Goal: Task Accomplishment & Management: Use online tool/utility

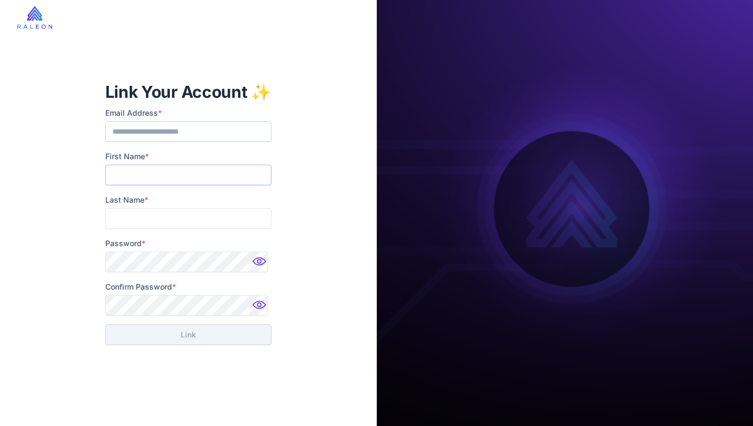
click at [204, 174] on input "First Name *" at bounding box center [188, 175] width 166 height 21
type input "******"
type input "*******"
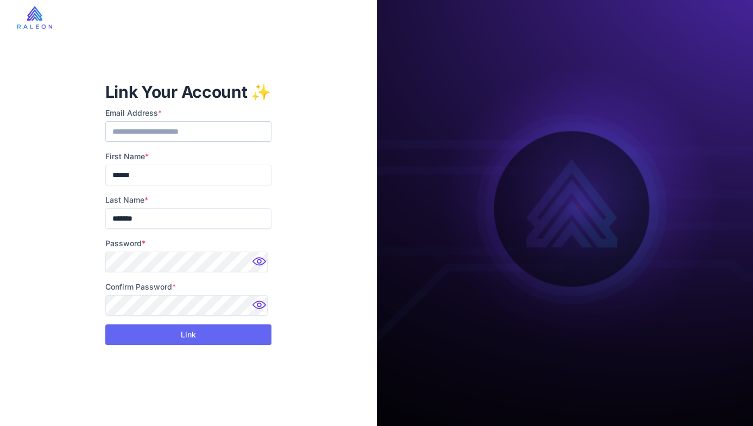
click at [337, 266] on div "**********" at bounding box center [188, 213] width 377 height 426
click at [214, 341] on button "Link" at bounding box center [188, 334] width 166 height 21
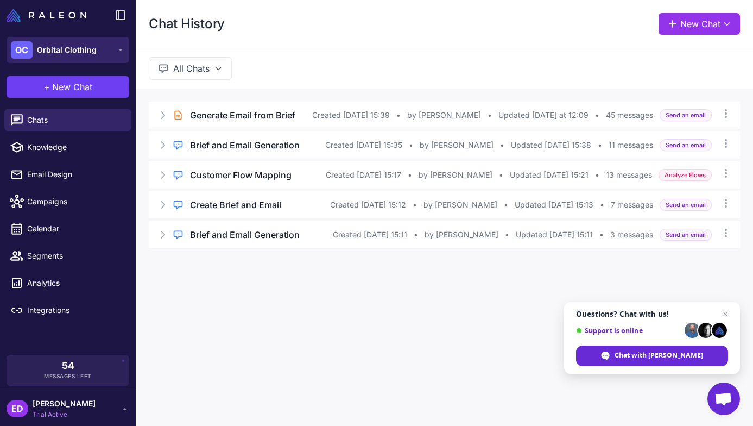
click at [75, 53] on span "Orbital Clothing" at bounding box center [67, 50] width 60 height 12
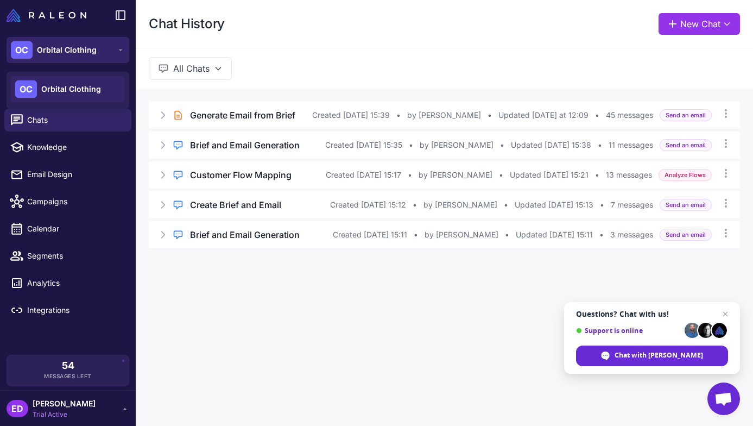
click at [75, 53] on span "Orbital Clothing" at bounding box center [67, 50] width 60 height 12
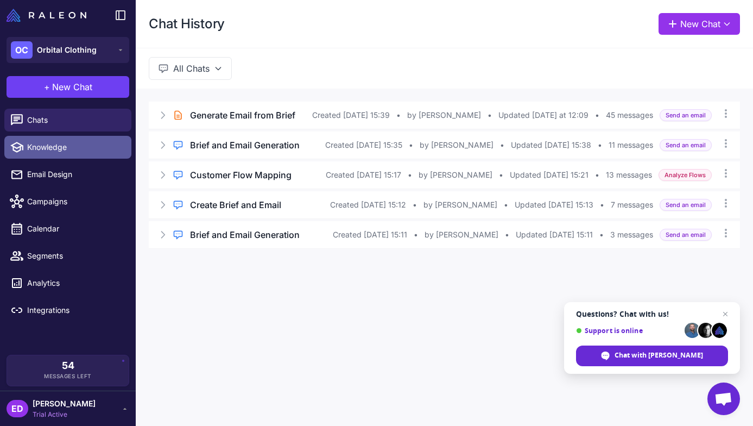
click at [66, 143] on span "Knowledge" at bounding box center [75, 147] width 96 height 12
select select
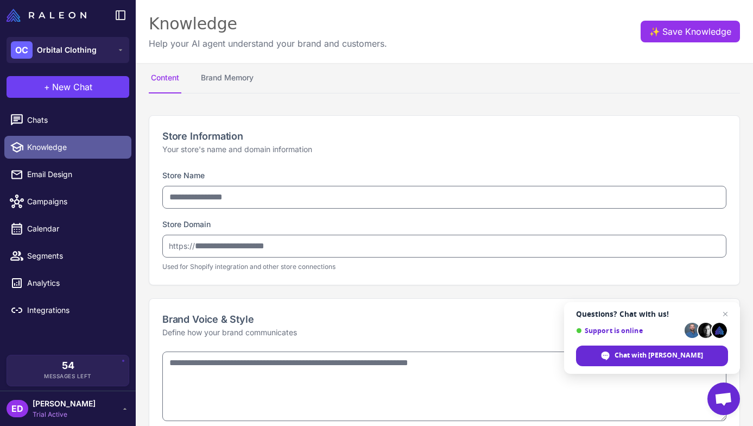
type input "**********"
type textarea "**********"
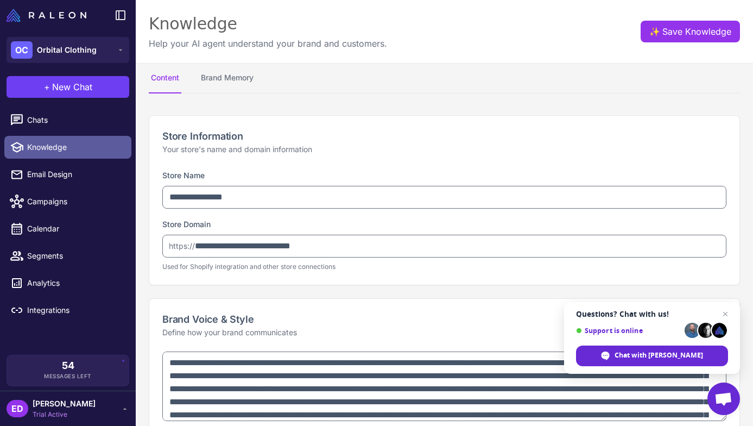
type textarea "**********"
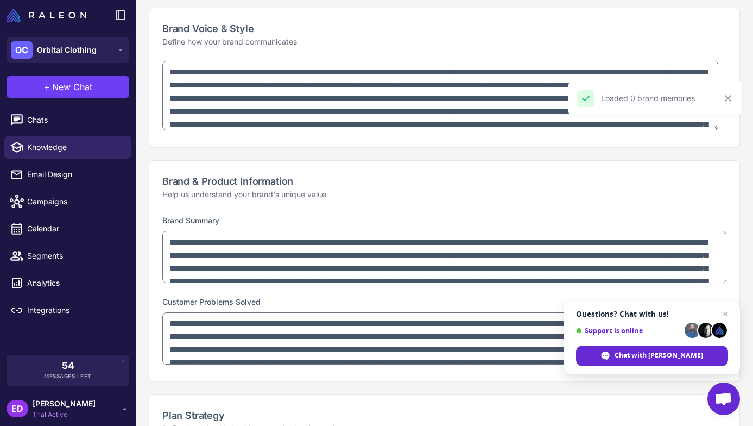
scroll to position [28, 0]
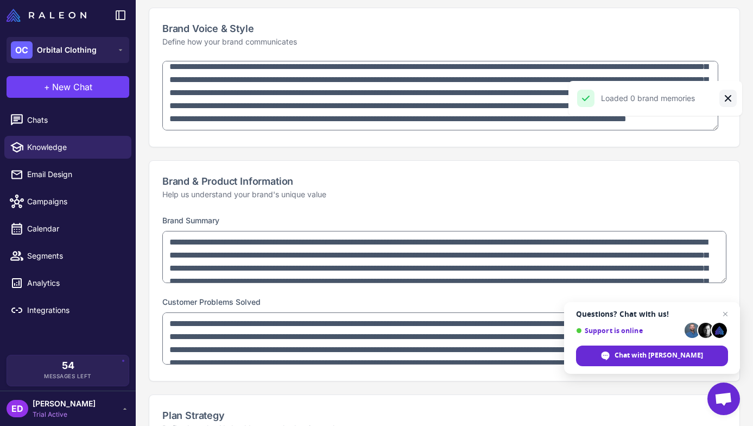
click at [725, 99] on icon "Close" at bounding box center [728, 98] width 7 height 7
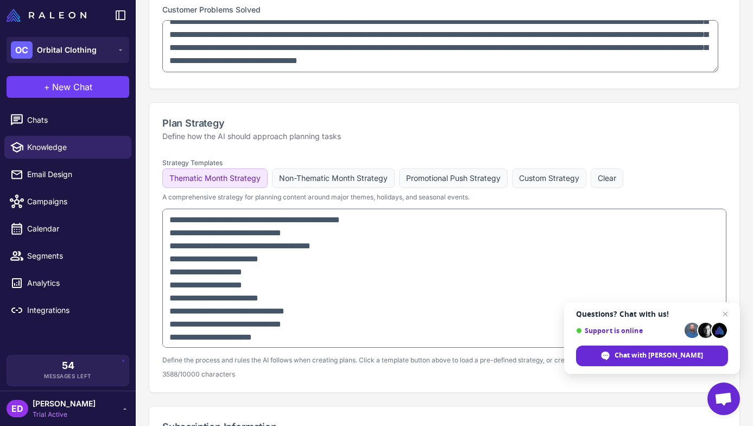
scroll to position [609, 0]
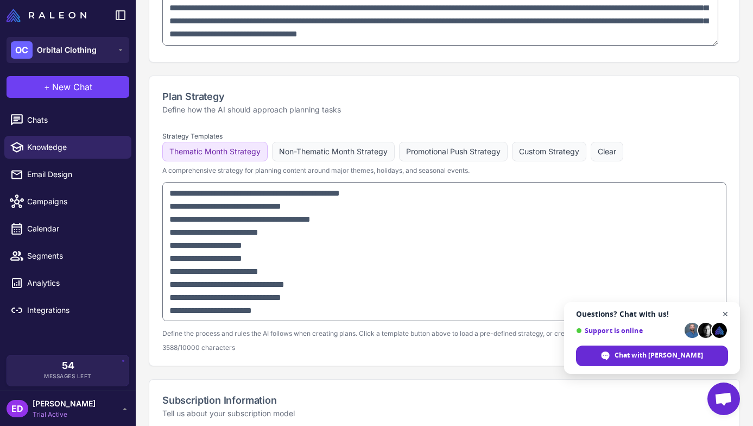
click at [724, 314] on span "Close chat" at bounding box center [726, 314] width 14 height 14
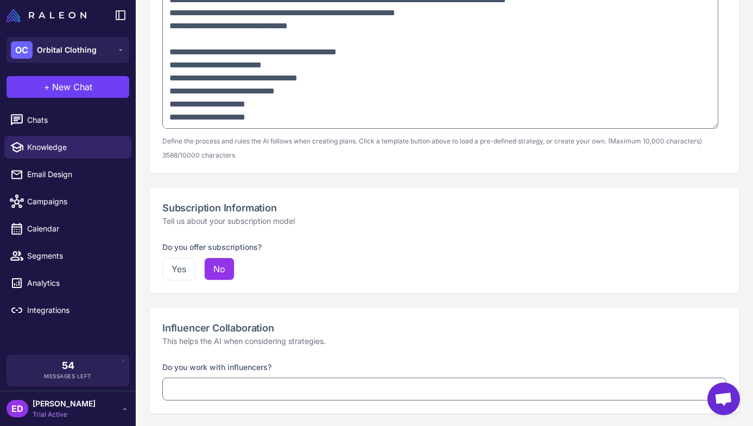
scroll to position [802, 0]
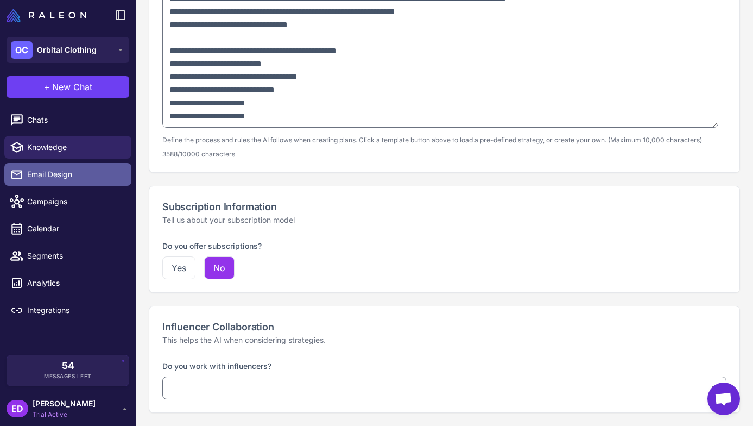
click at [63, 173] on span "Email Design" at bounding box center [75, 174] width 96 height 12
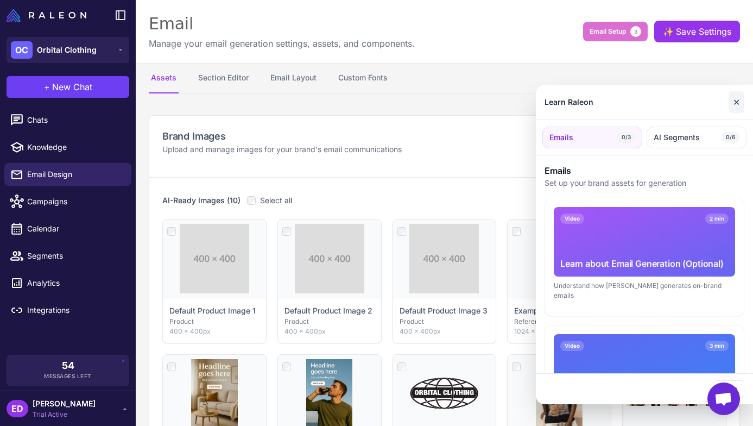
click at [738, 101] on button "✕" at bounding box center [737, 102] width 16 height 22
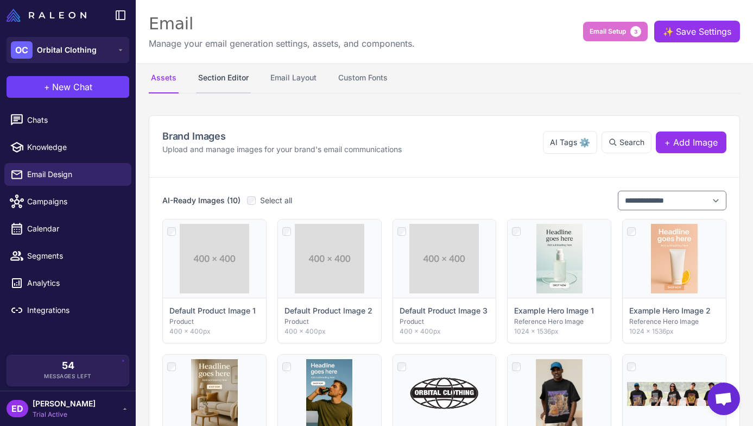
click at [220, 74] on button "Section Editor" at bounding box center [223, 78] width 55 height 30
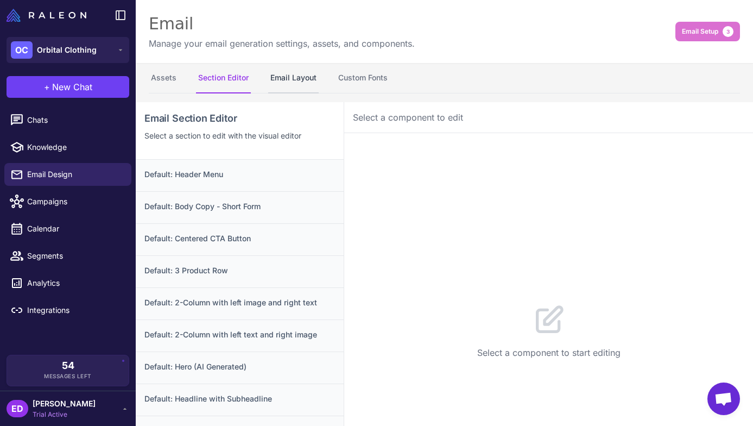
click at [303, 80] on button "Email Layout" at bounding box center [293, 78] width 50 height 30
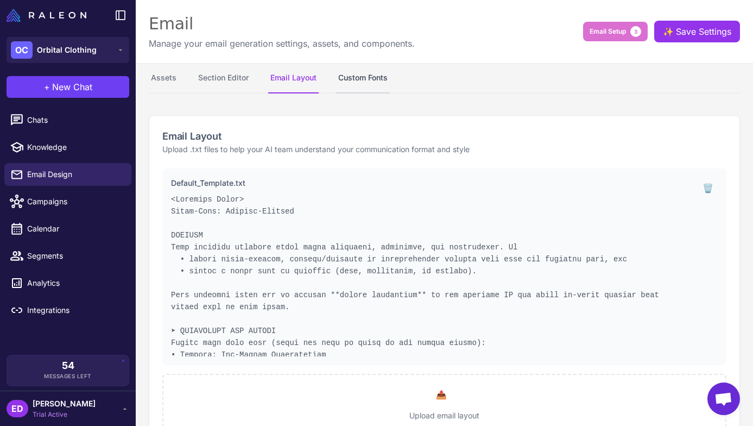
click at [362, 76] on button "Custom Fonts" at bounding box center [363, 78] width 54 height 30
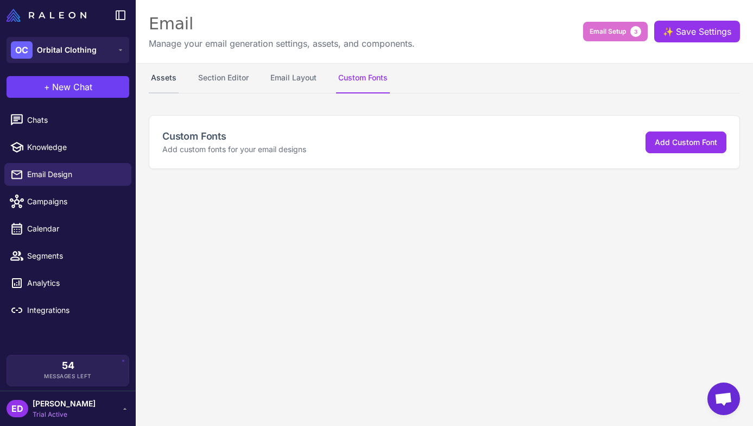
click at [159, 83] on button "Assets" at bounding box center [164, 78] width 30 height 30
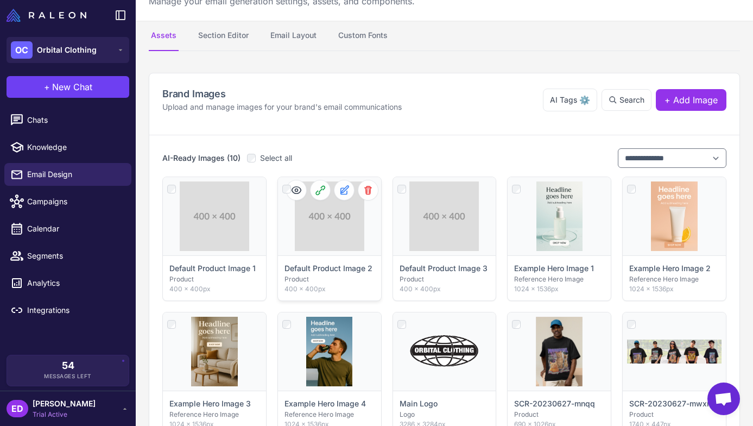
scroll to position [24, 0]
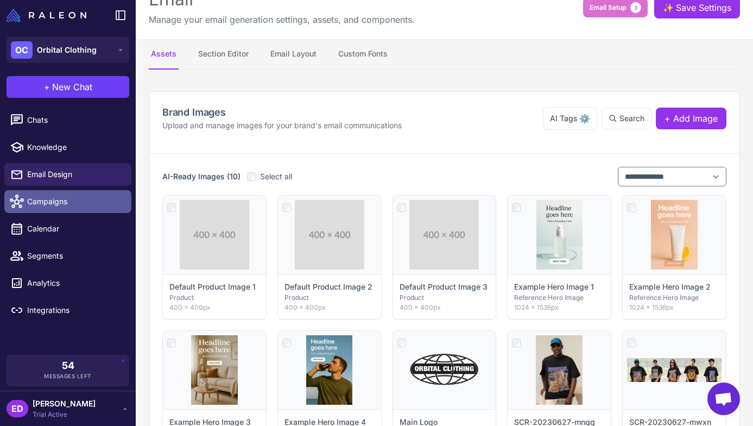
click at [93, 207] on link "Campaigns" at bounding box center [67, 201] width 127 height 23
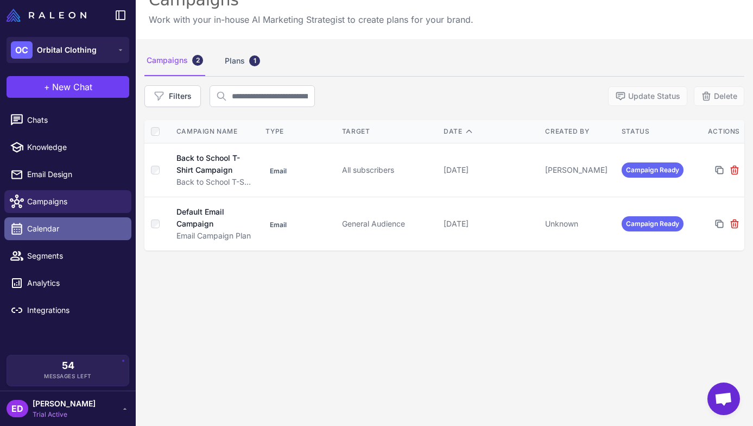
click at [78, 229] on span "Calendar" at bounding box center [75, 229] width 96 height 12
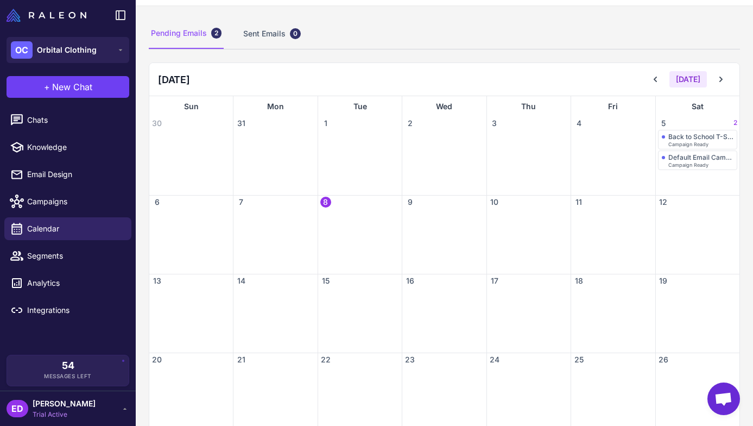
scroll to position [155, 0]
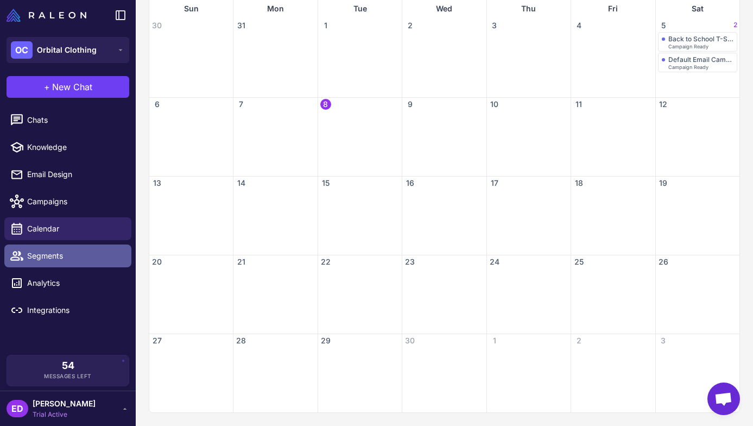
click at [53, 257] on span "Segments" at bounding box center [75, 256] width 96 height 12
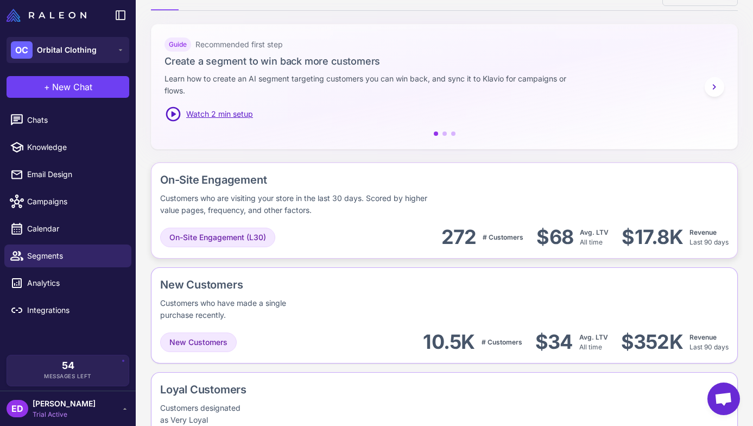
scroll to position [162, 0]
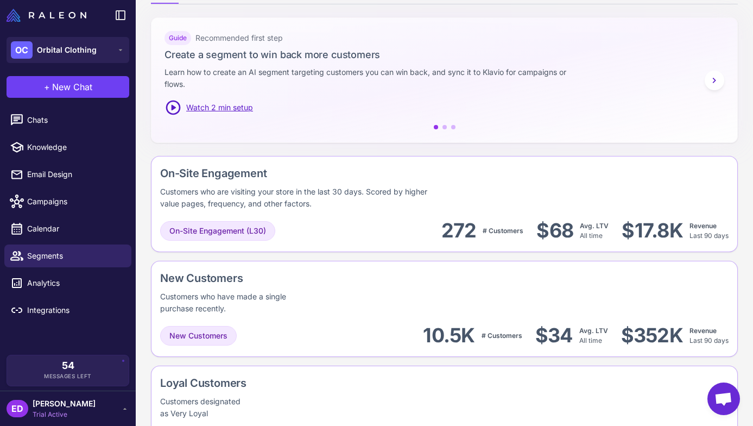
click at [709, 76] on icon at bounding box center [714, 80] width 11 height 11
click at [709, 78] on icon at bounding box center [714, 80] width 11 height 11
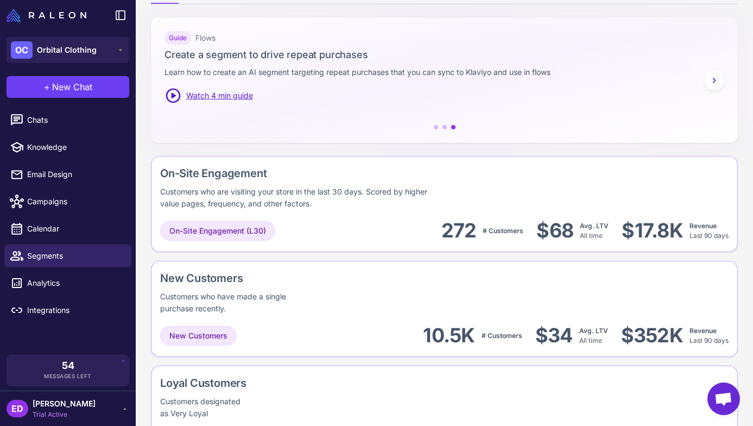
drag, startPoint x: 191, startPoint y: 35, endPoint x: 210, endPoint y: 39, distance: 18.7
click at [191, 36] on div "Guide" at bounding box center [178, 38] width 27 height 14
click at [210, 39] on span "Flows" at bounding box center [205, 38] width 20 height 12
click at [434, 128] on button at bounding box center [436, 127] width 4 height 4
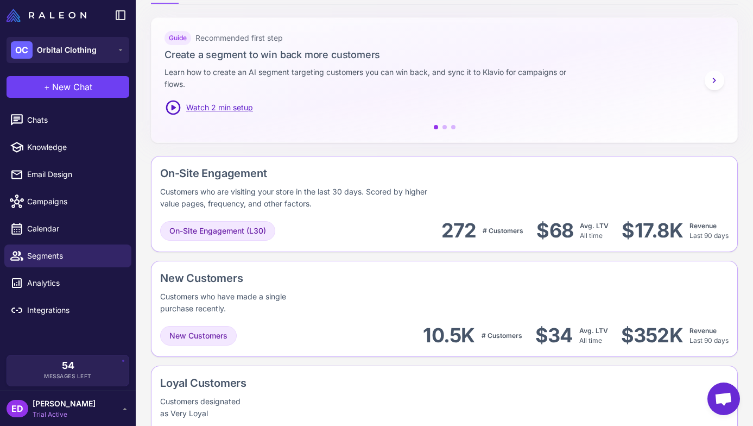
click at [198, 112] on span "Watch 2 min setup" at bounding box center [219, 108] width 67 height 12
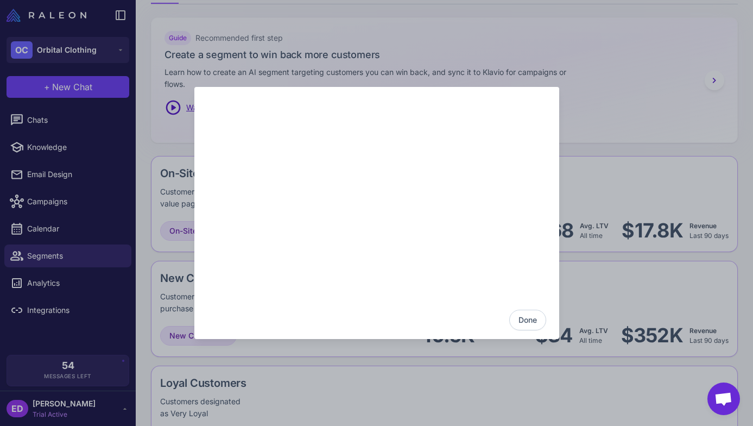
click at [529, 328] on button "Done" at bounding box center [527, 319] width 37 height 21
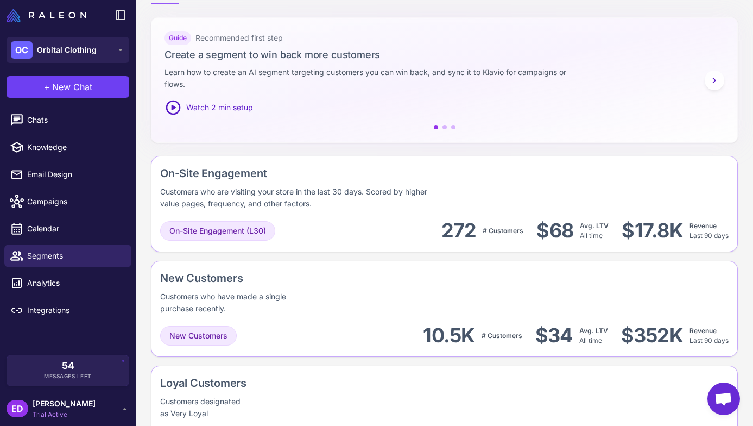
click at [443, 129] on button at bounding box center [445, 127] width 4 height 4
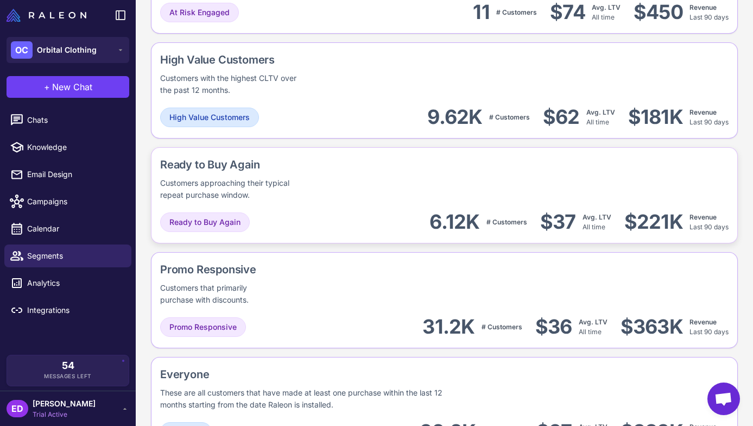
scroll to position [946, 0]
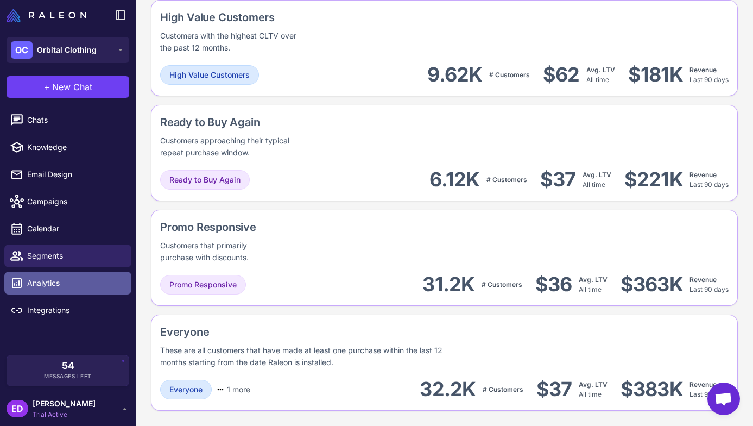
click at [80, 292] on link "Analytics" at bounding box center [67, 282] width 127 height 23
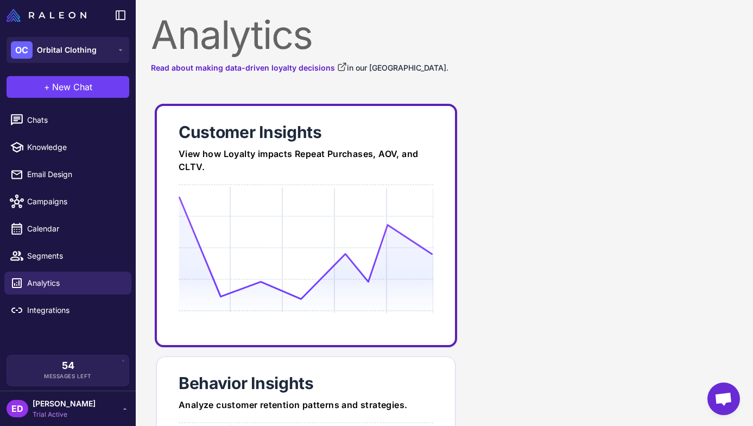
click at [250, 252] on icon at bounding box center [306, 248] width 254 height 104
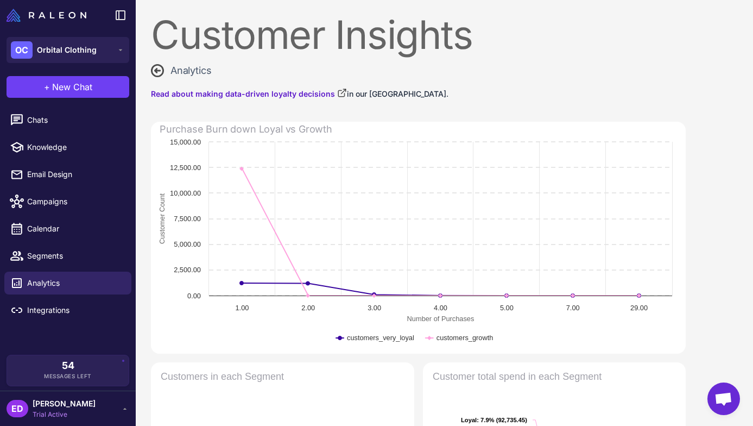
scroll to position [2, 0]
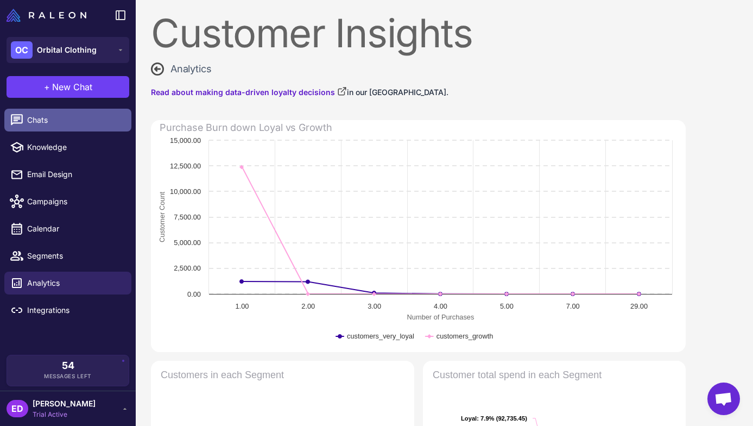
click at [56, 117] on span "Chats" at bounding box center [75, 120] width 96 height 12
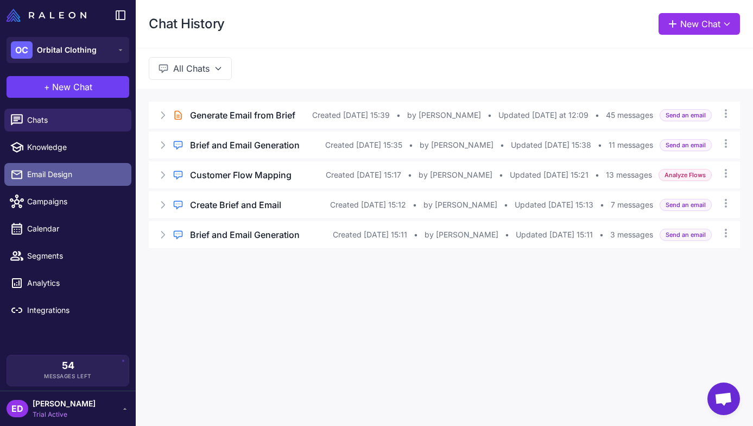
click at [60, 175] on span "Email Design" at bounding box center [75, 174] width 96 height 12
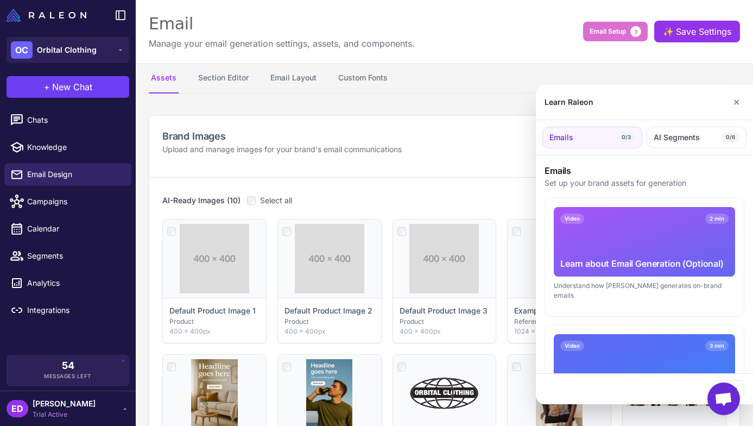
click at [36, 115] on div at bounding box center [376, 213] width 753 height 426
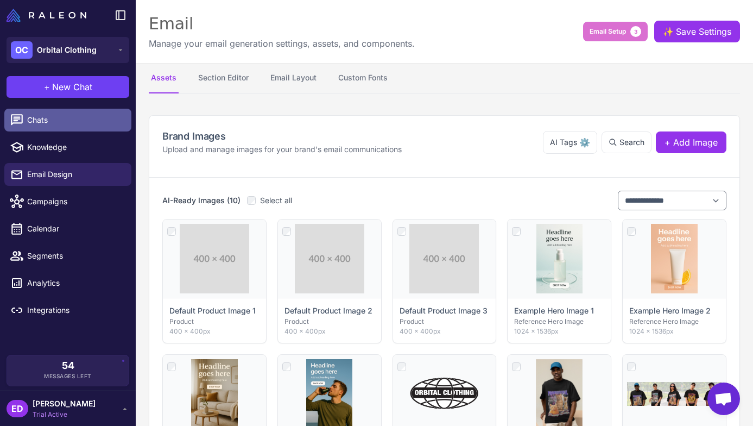
click at [38, 117] on span "Chats" at bounding box center [75, 120] width 96 height 12
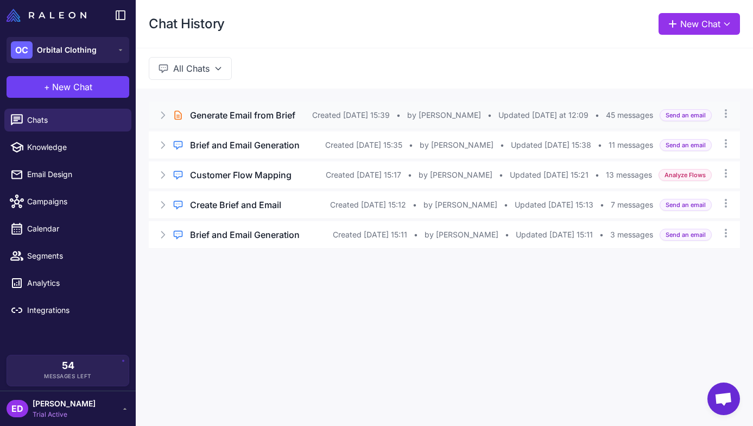
click at [194, 119] on h3 "Generate Email from Brief" at bounding box center [242, 115] width 105 height 13
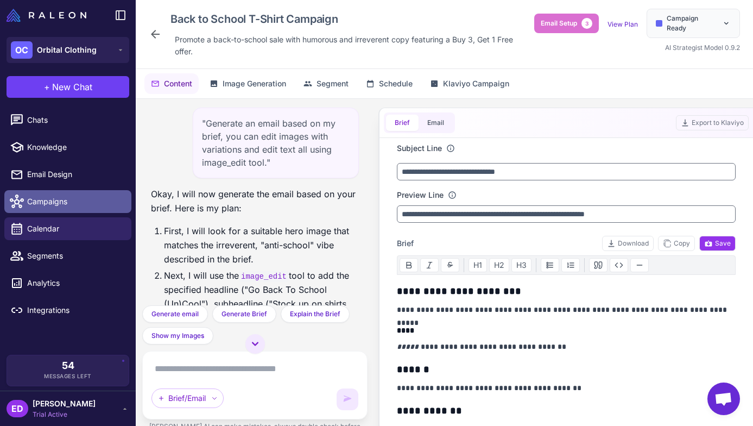
click at [69, 200] on span "Campaigns" at bounding box center [75, 201] width 96 height 12
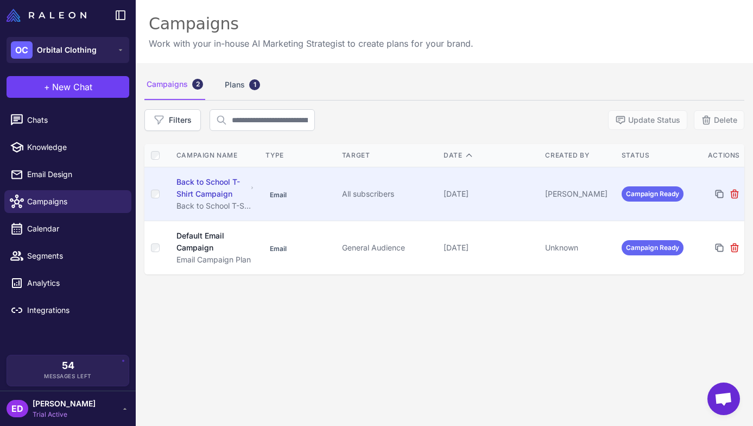
click at [304, 190] on td "Email" at bounding box center [299, 194] width 76 height 54
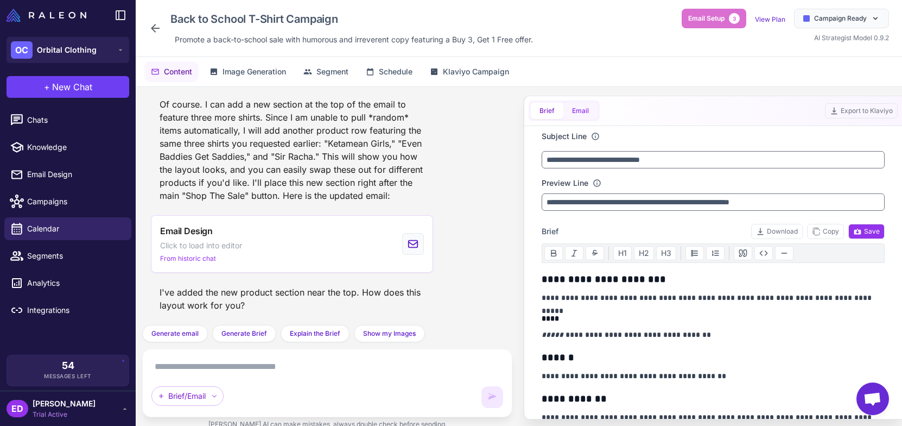
click at [586, 117] on button "Email" at bounding box center [581, 111] width 34 height 16
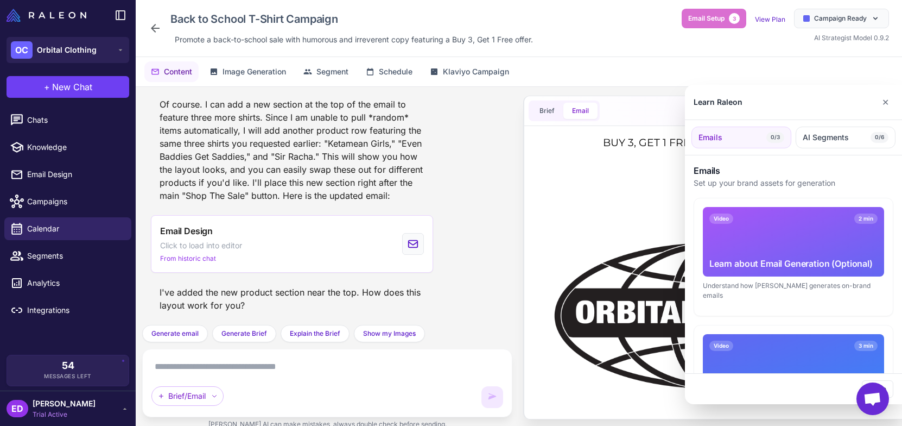
click at [753, 101] on button "✕" at bounding box center [886, 102] width 16 height 22
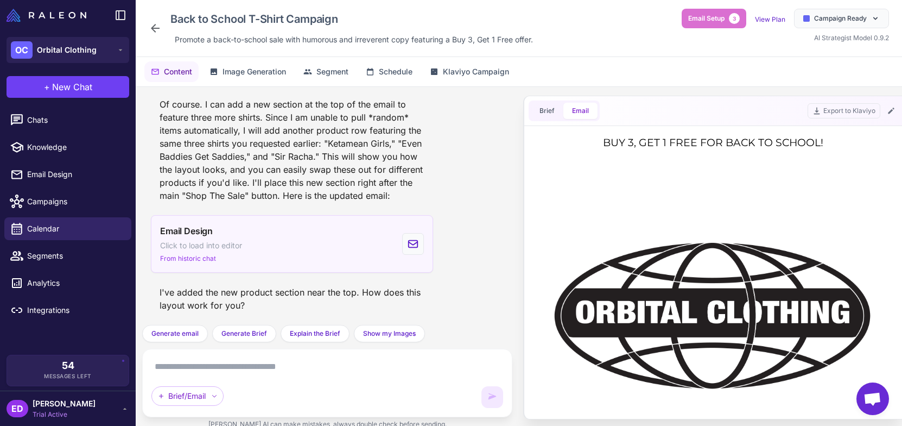
scroll to position [2519, 0]
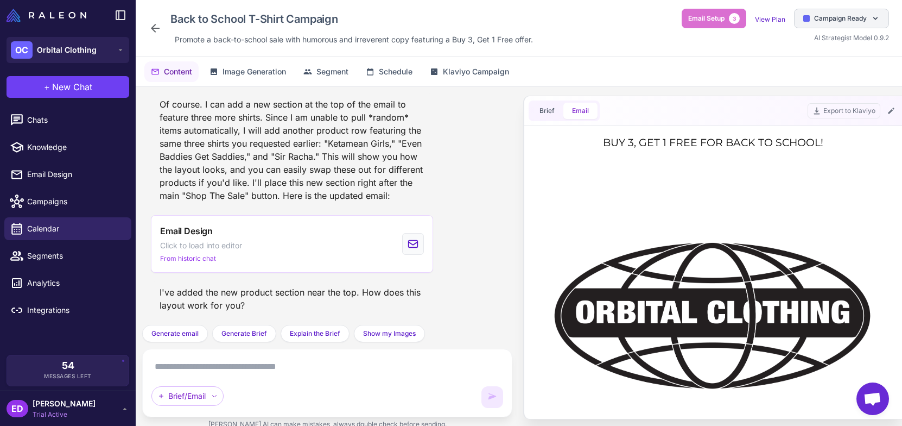
click at [753, 18] on div "Campaign Ready" at bounding box center [841, 19] width 95 height 20
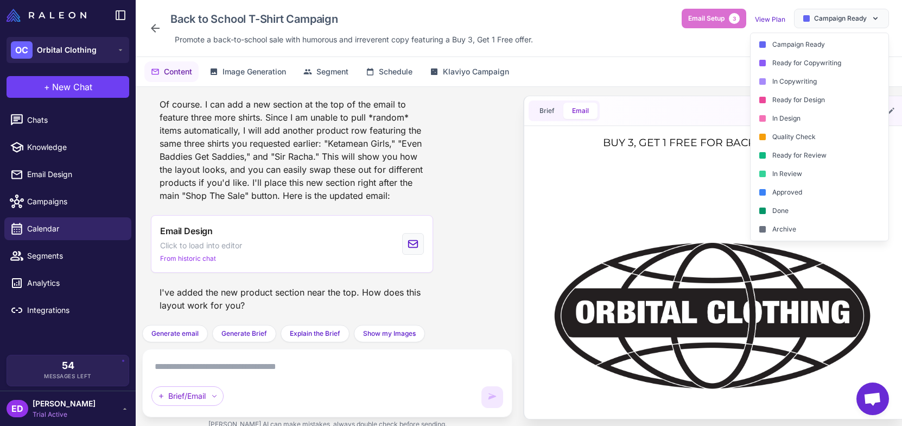
click at [716, 48] on div "Back to School T-Shirt Campaign Promote a back-to-school sale with humorous and…" at bounding box center [519, 28] width 767 height 57
click at [515, 342] on div ""Generate an email based on my brief, you can edit images with variations and e…" at bounding box center [327, 262] width 383 height 351
click at [58, 123] on span "Chats" at bounding box center [75, 120] width 96 height 12
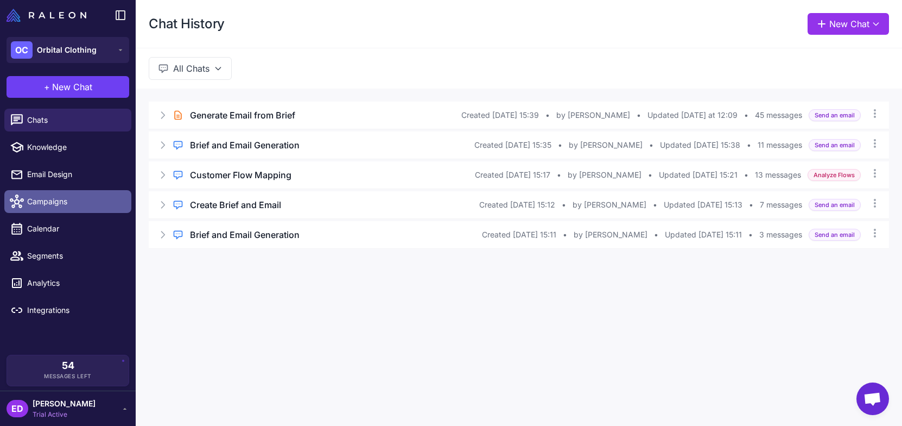
click at [49, 210] on link "Campaigns" at bounding box center [67, 201] width 127 height 23
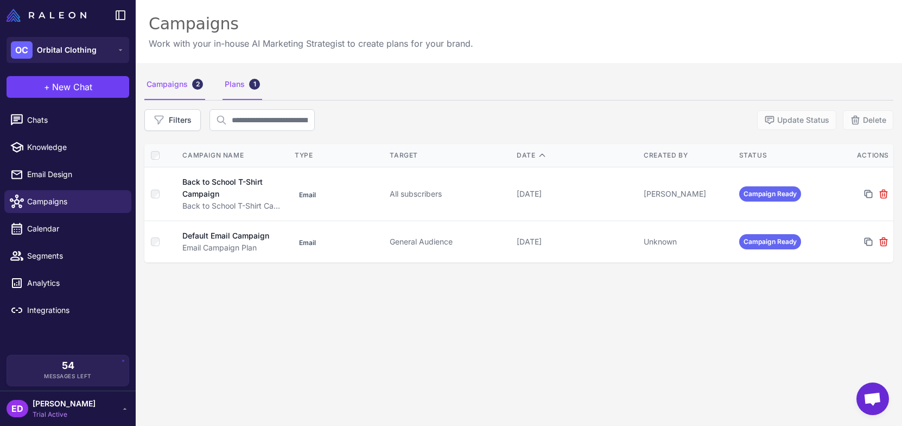
click at [227, 80] on div "Plans 1" at bounding box center [243, 84] width 40 height 30
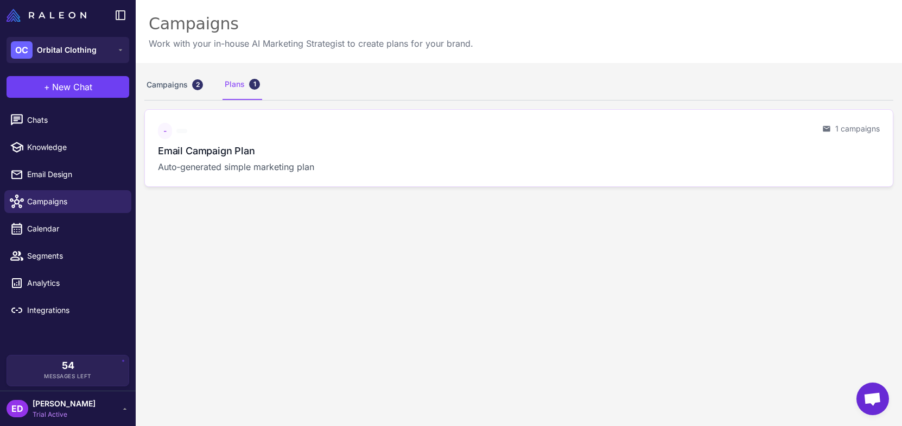
click at [283, 165] on p "Auto‑generated simple marketing plan" at bounding box center [486, 166] width 656 height 13
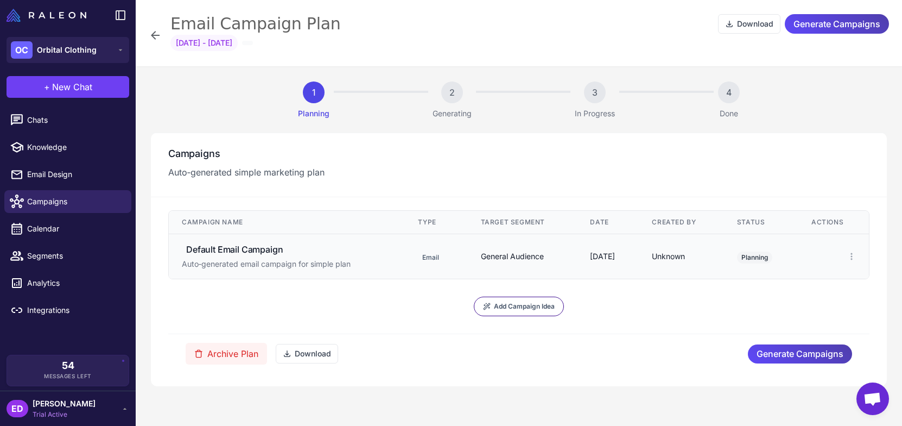
click at [315, 247] on div "Default Email Campaign" at bounding box center [287, 249] width 210 height 13
click at [232, 249] on div "Default Email Campaign" at bounding box center [234, 249] width 97 height 13
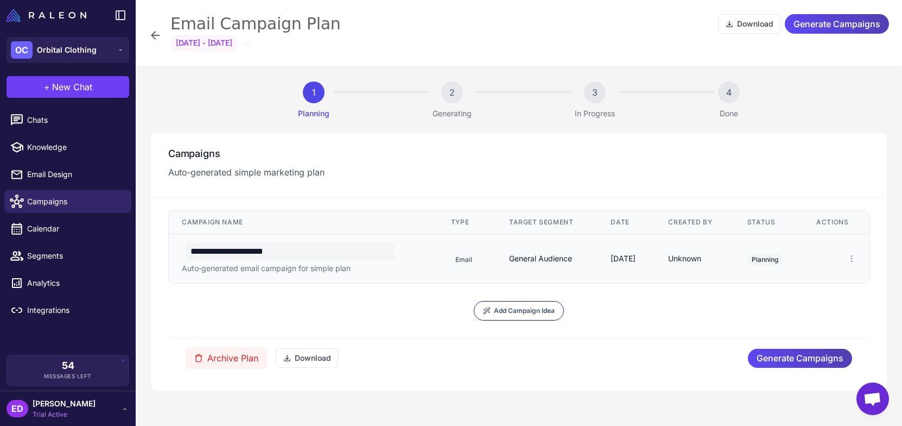
click at [154, 31] on icon at bounding box center [155, 35] width 13 height 13
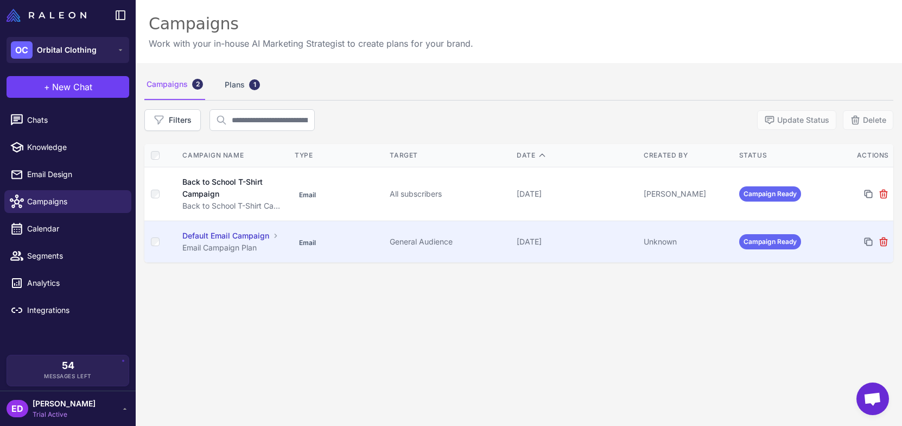
click at [371, 246] on td "Email" at bounding box center [337, 242] width 95 height 42
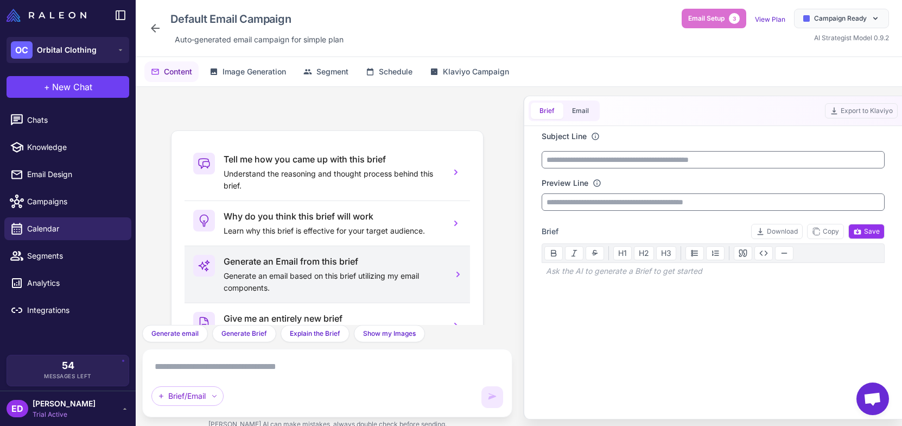
scroll to position [49, 0]
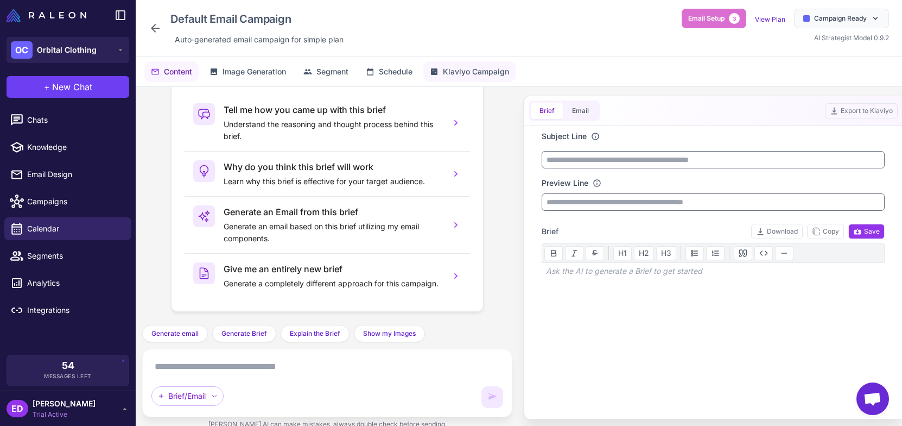
click at [456, 71] on span "Klaviyo Campaign" at bounding box center [476, 72] width 66 height 12
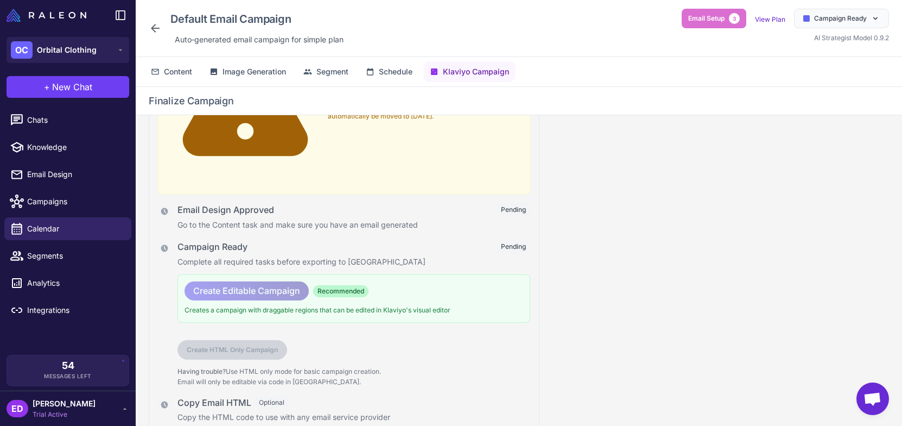
scroll to position [0, 0]
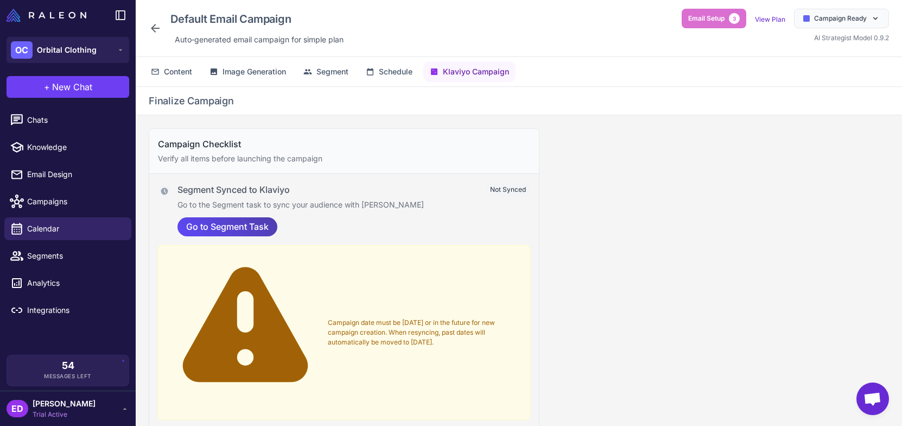
click at [161, 33] on icon at bounding box center [155, 28] width 13 height 13
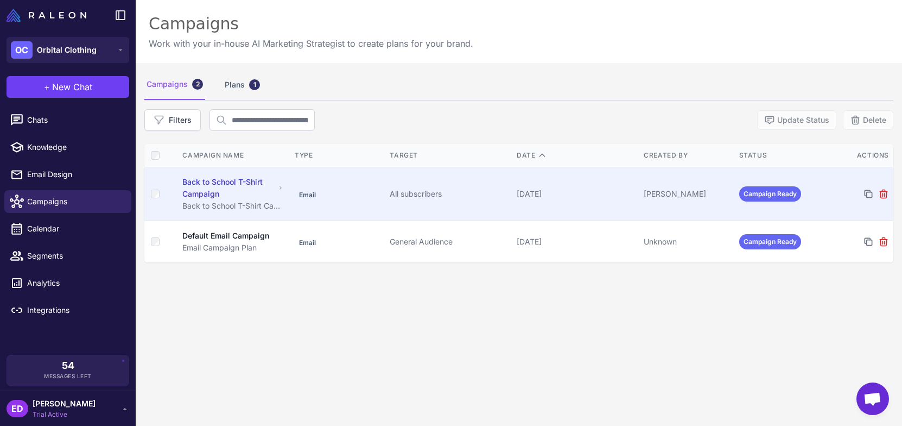
click at [213, 184] on div "Back to School T-Shirt Campaign" at bounding box center [228, 188] width 92 height 24
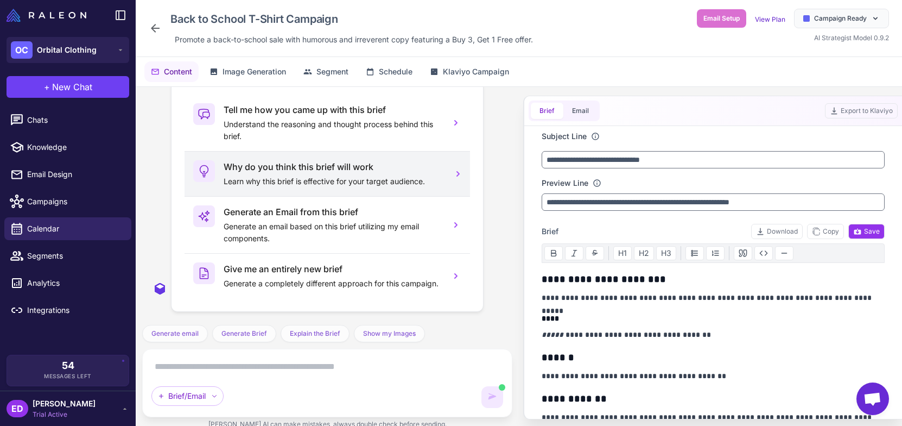
scroll to position [2520, 0]
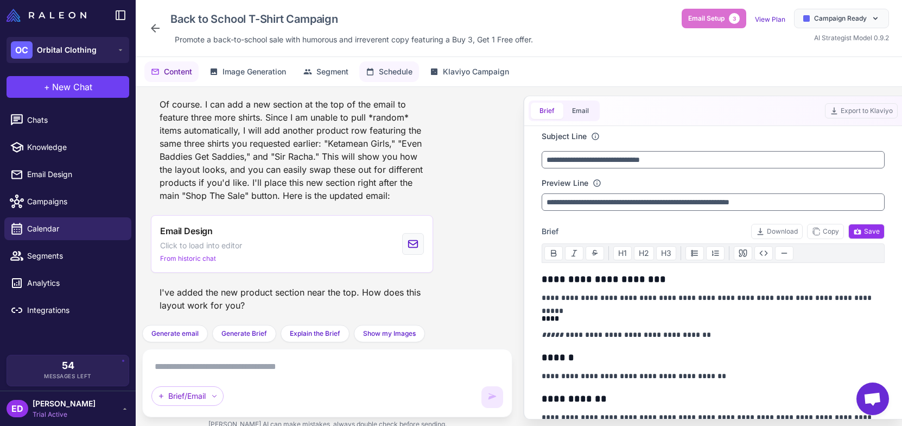
click at [388, 75] on span "Schedule" at bounding box center [396, 72] width 34 height 12
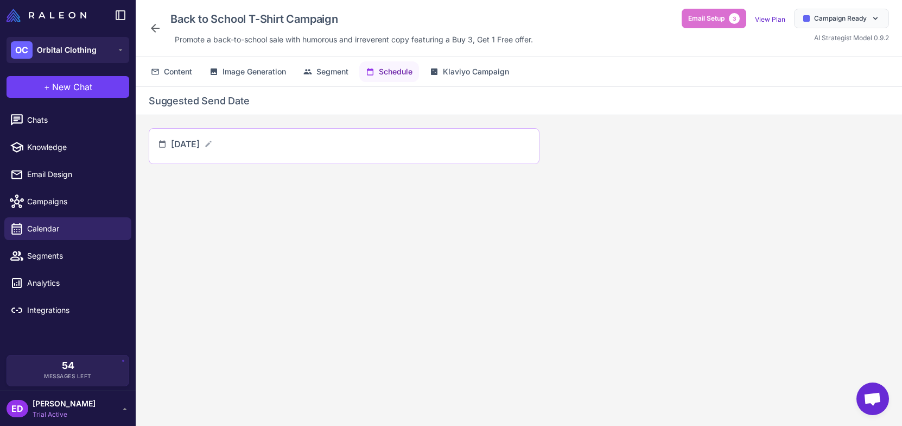
click at [318, 154] on div "[DATE]" at bounding box center [344, 145] width 372 height 17
click at [328, 77] on span "Segment" at bounding box center [333, 72] width 32 height 12
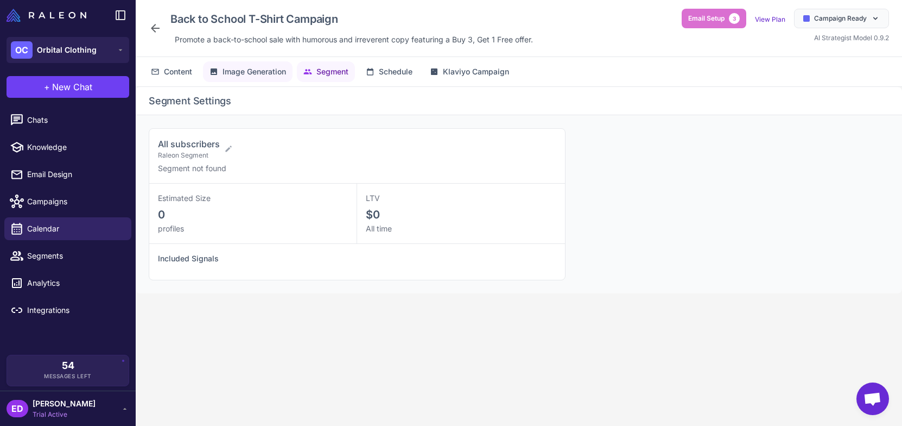
click at [268, 69] on span "Image Generation" at bounding box center [255, 72] width 64 height 12
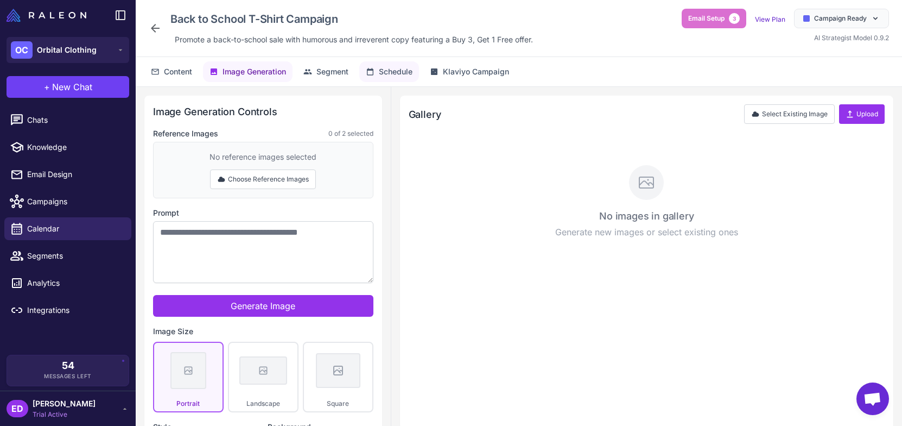
click at [383, 78] on button "Schedule" at bounding box center [389, 71] width 60 height 21
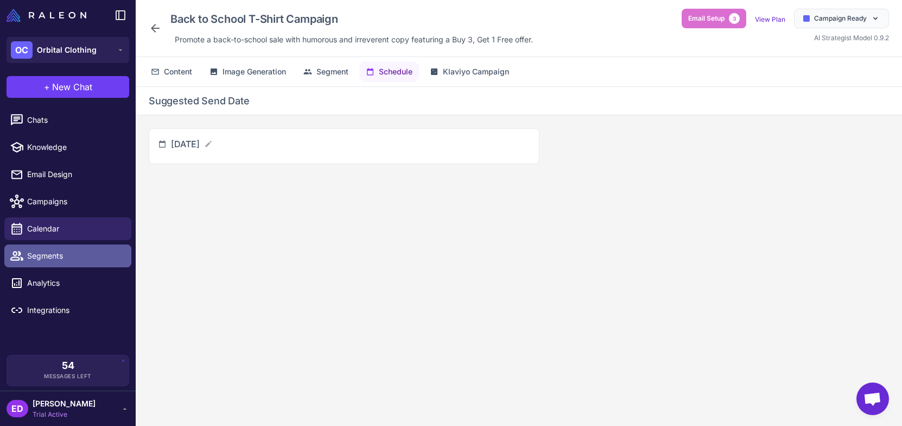
click at [78, 258] on span "Segments" at bounding box center [75, 256] width 96 height 12
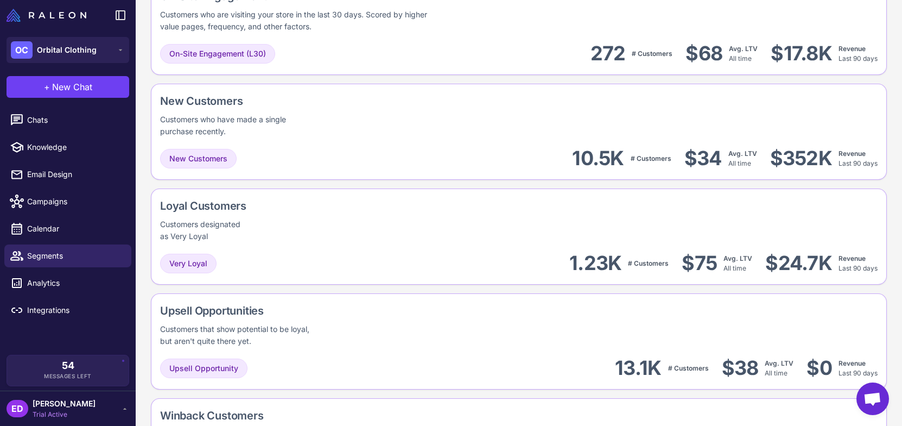
scroll to position [370, 0]
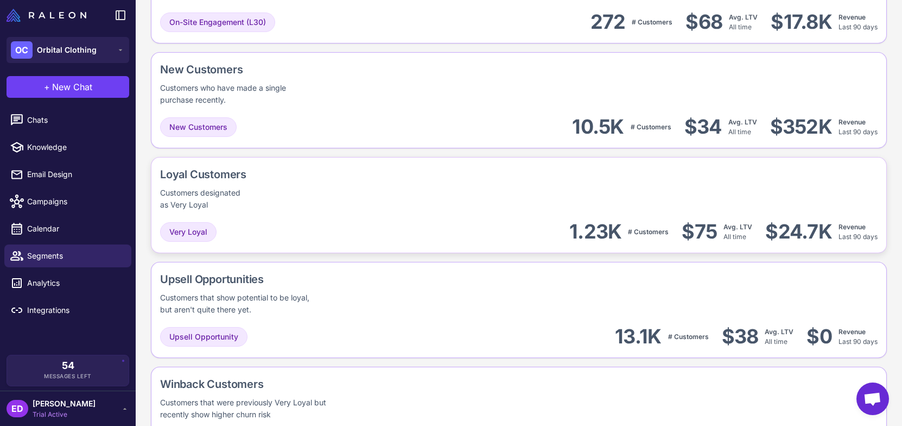
click at [345, 232] on div "Very Loyal 1.23K # Customers $75 Avg. LTV All time $24.7K Revenue Last 90 days" at bounding box center [519, 231] width 718 height 24
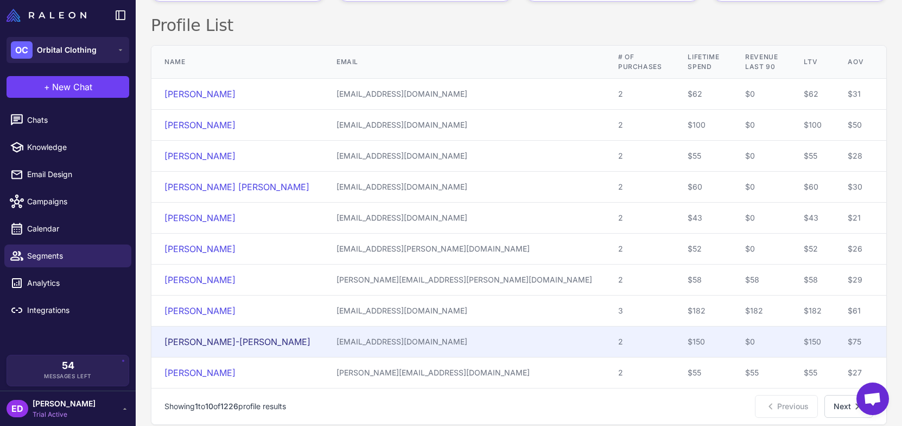
scroll to position [248, 0]
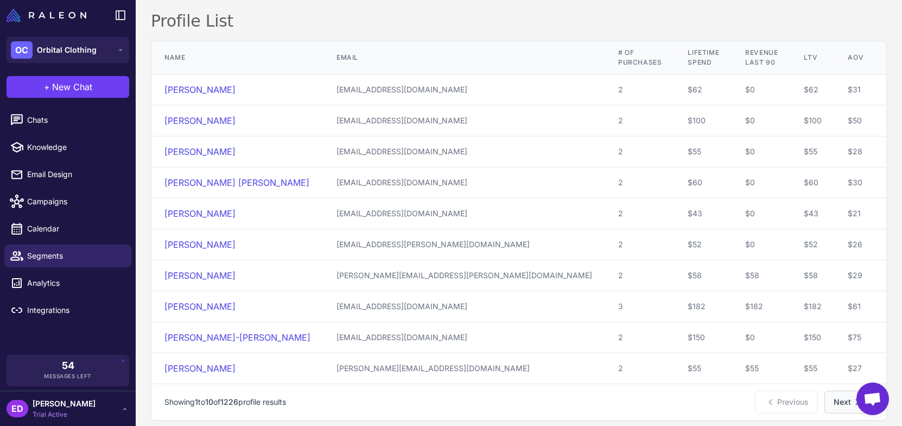
click at [753, 390] on button "Next" at bounding box center [849, 401] width 49 height 23
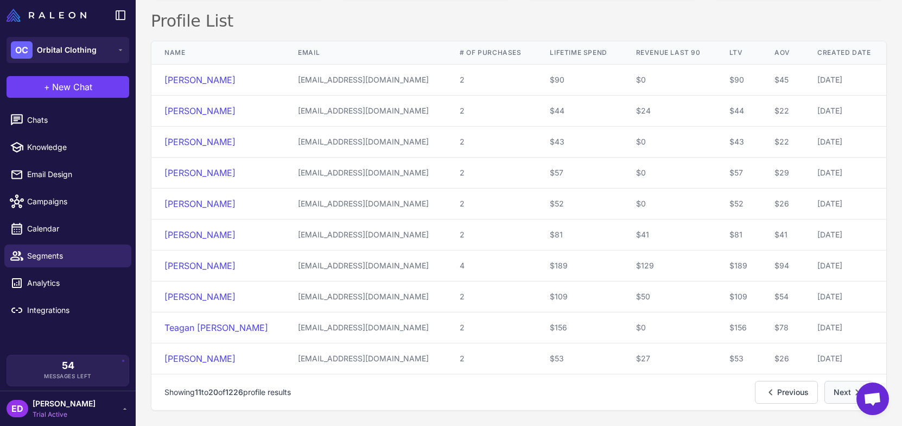
click at [753, 388] on button "Next" at bounding box center [849, 392] width 49 height 23
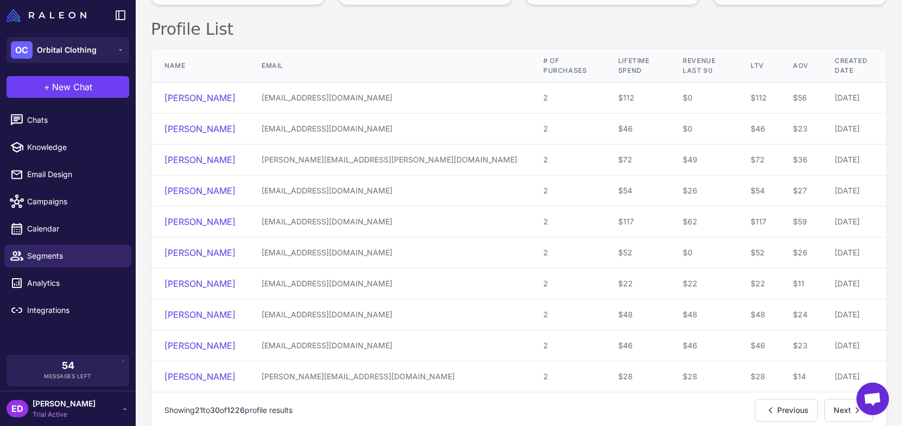
scroll to position [0, 0]
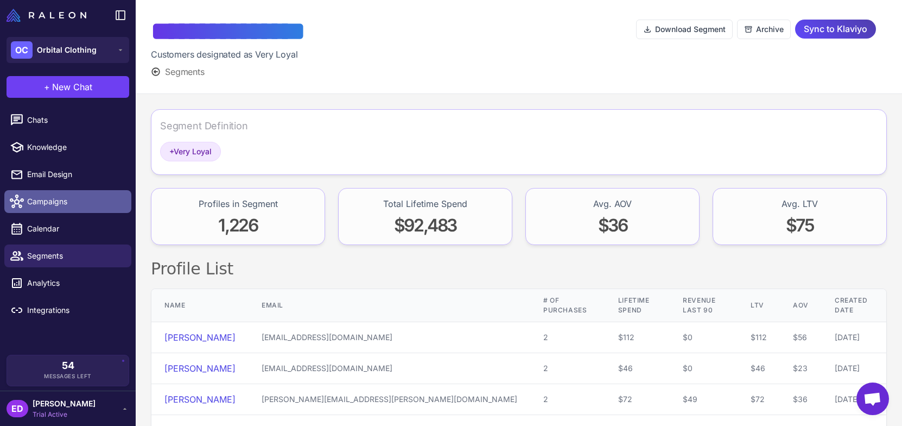
click at [64, 205] on span "Campaigns" at bounding box center [75, 201] width 96 height 12
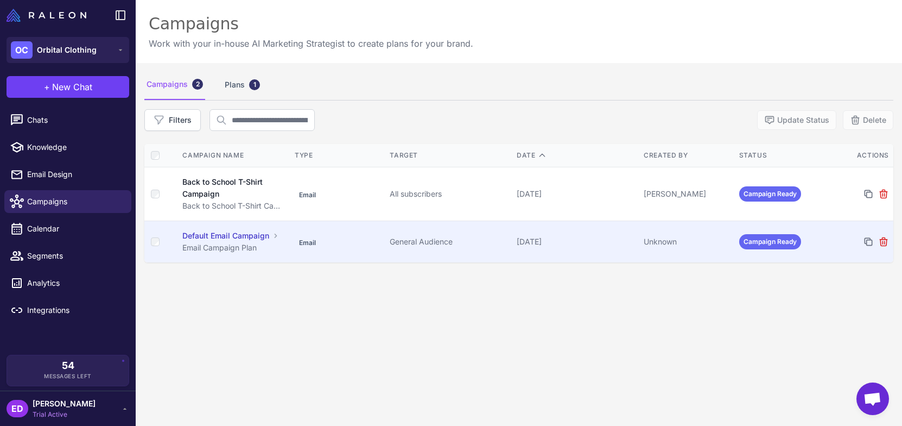
click at [342, 235] on td "Email" at bounding box center [337, 242] width 95 height 42
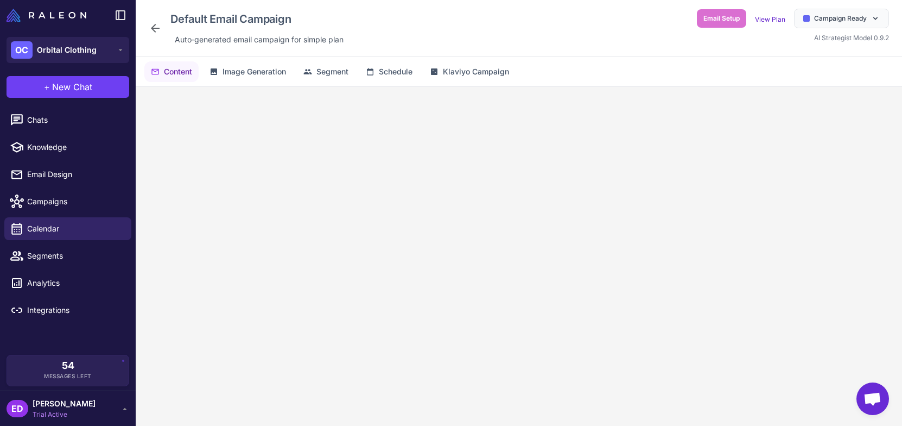
scroll to position [49, 0]
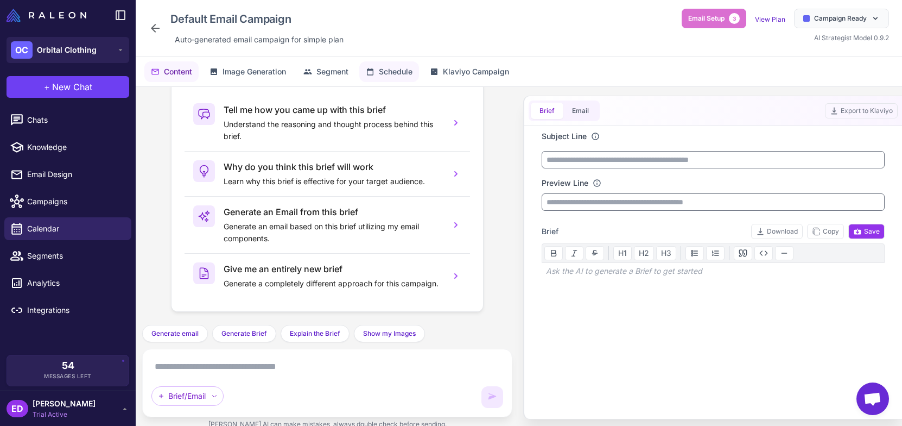
click at [405, 71] on span "Schedule" at bounding box center [396, 72] width 34 height 12
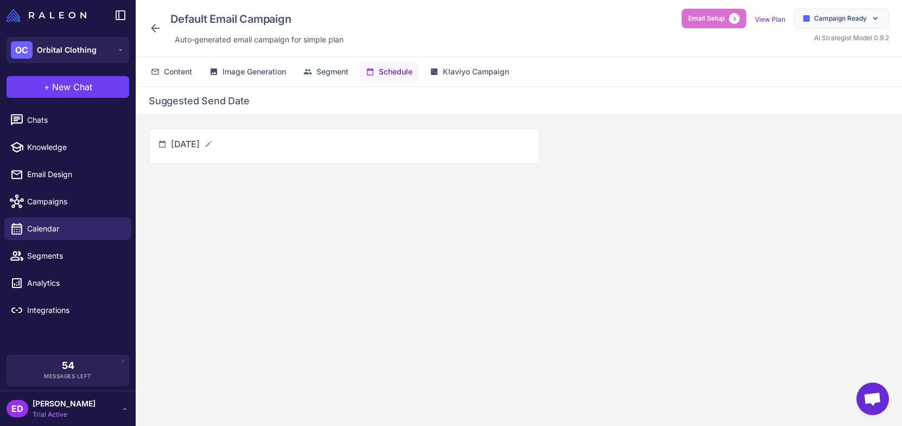
click at [166, 29] on div "Default Email Campaign Auto‑generated email campaign for simple plan" at bounding box center [248, 28] width 199 height 39
click at [144, 27] on div "Default Email Campaign Auto‑generated email campaign for simple plan Email Setu…" at bounding box center [519, 28] width 767 height 57
click at [147, 28] on div "Default Email Campaign Auto‑generated email campaign for simple plan Email Setu…" at bounding box center [519, 28] width 767 height 57
click at [149, 28] on icon at bounding box center [155, 28] width 13 height 13
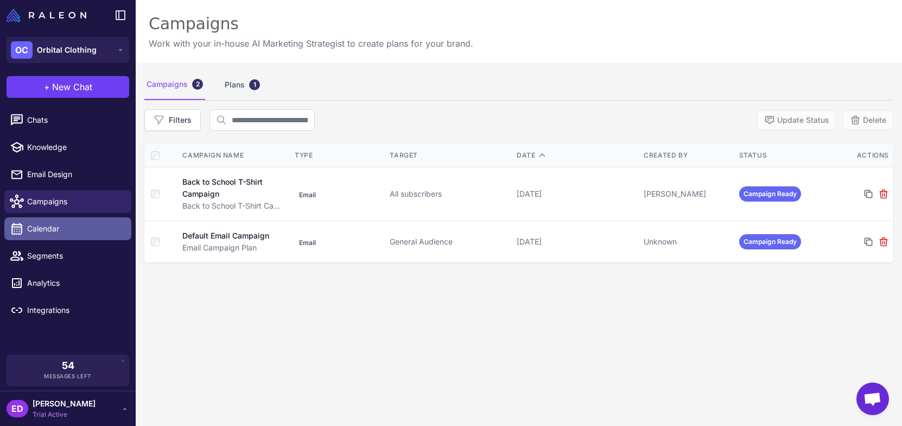
click at [64, 218] on link "Calendar" at bounding box center [67, 228] width 127 height 23
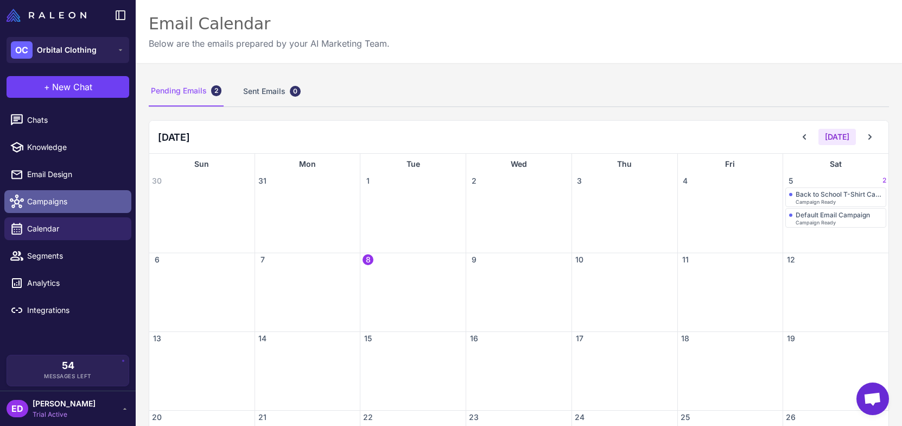
click at [81, 199] on span "Campaigns" at bounding box center [75, 201] width 96 height 12
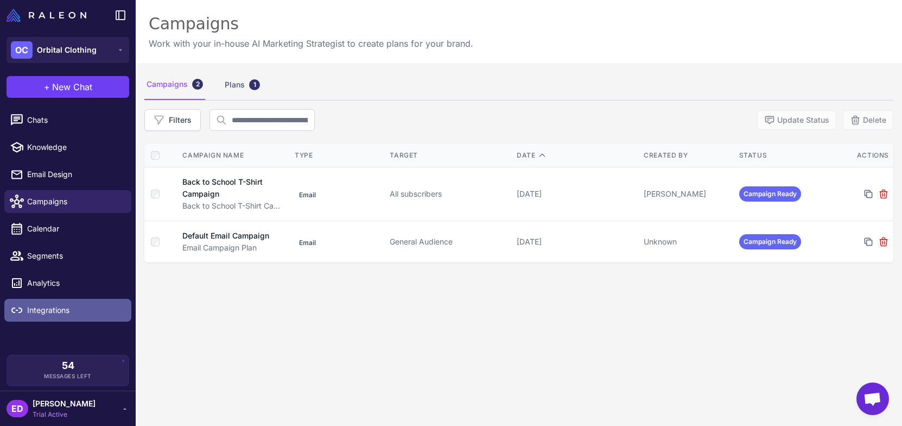
click at [84, 304] on link "Integrations" at bounding box center [67, 310] width 127 height 23
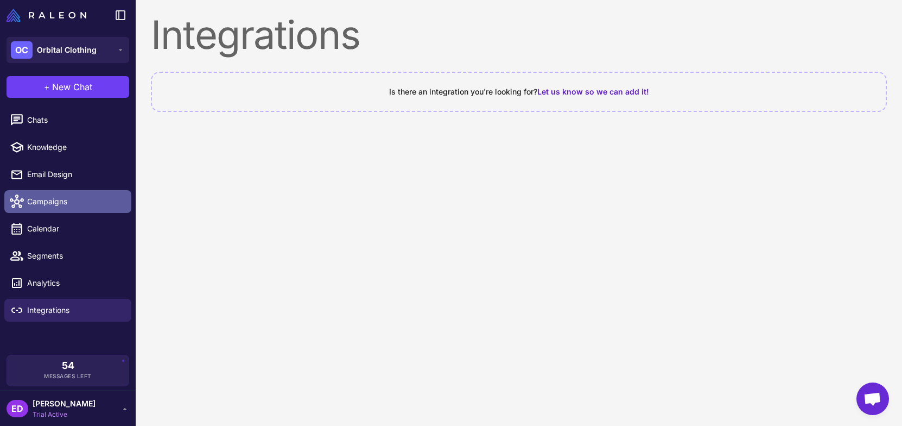
click at [76, 197] on span "Campaigns" at bounding box center [75, 201] width 96 height 12
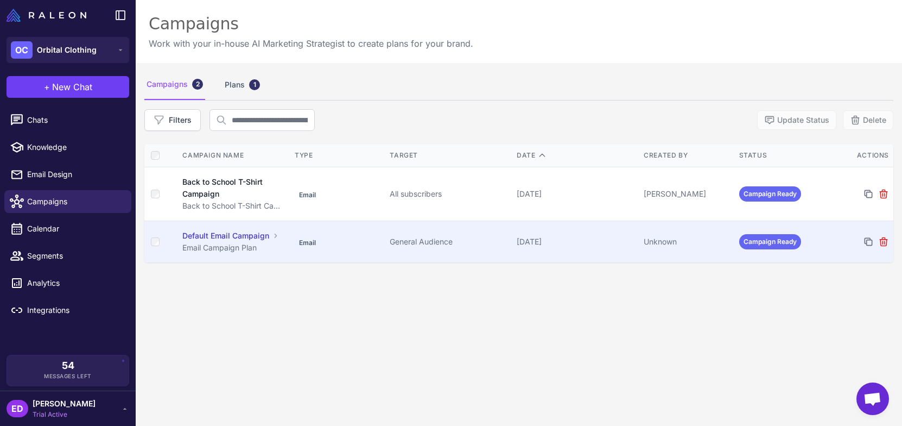
click at [297, 251] on td "Email" at bounding box center [337, 242] width 95 height 42
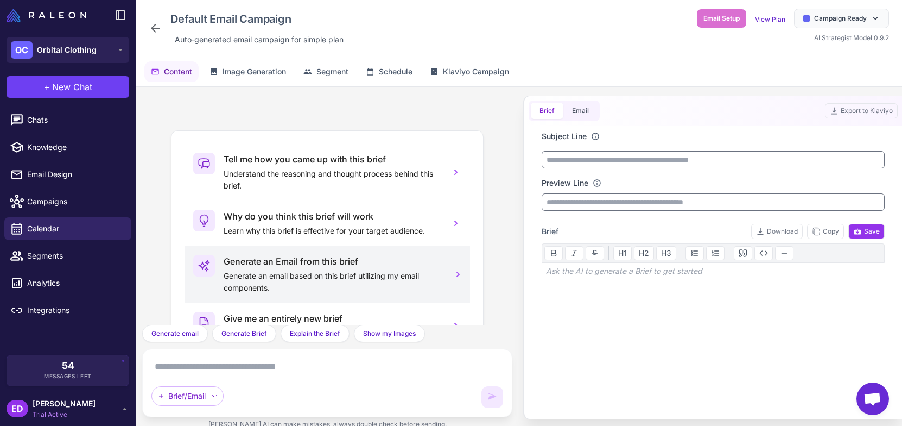
scroll to position [49, 0]
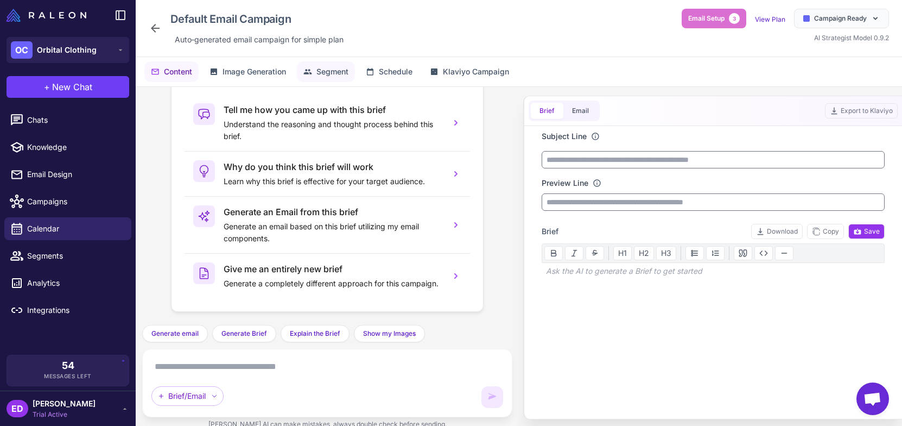
click at [343, 64] on button "Segment" at bounding box center [326, 71] width 58 height 21
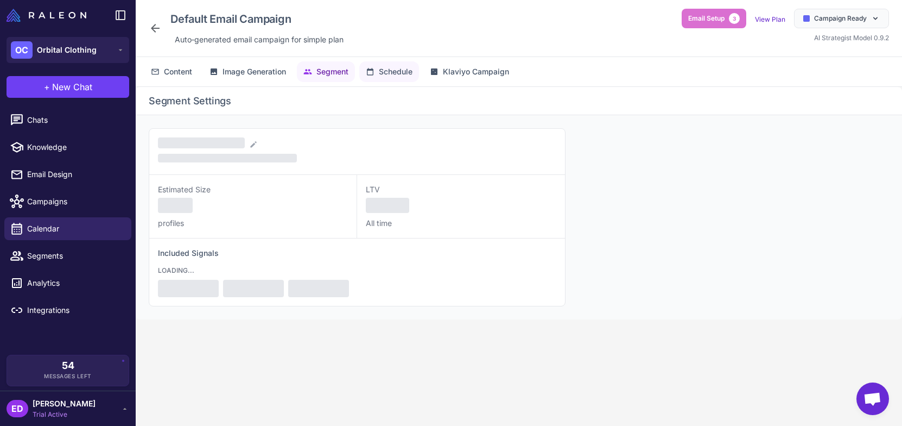
click at [410, 70] on span "Schedule" at bounding box center [396, 72] width 34 height 12
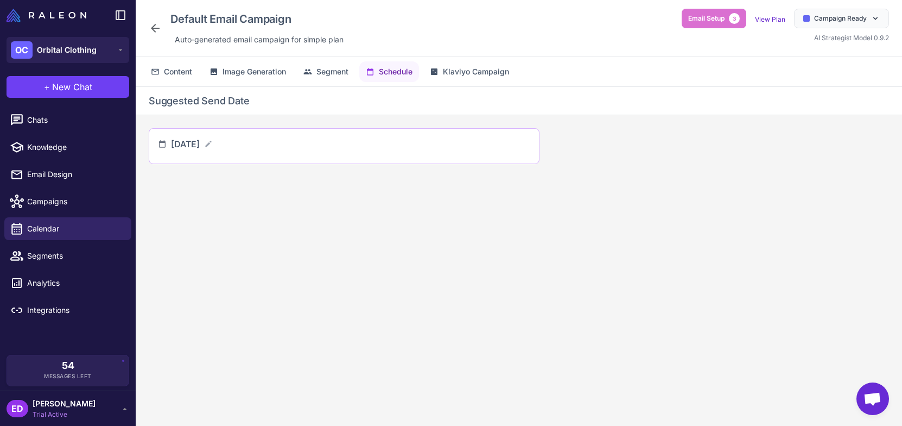
click at [270, 150] on div "[DATE]" at bounding box center [344, 145] width 372 height 17
click at [42, 224] on span "Calendar" at bounding box center [75, 229] width 96 height 12
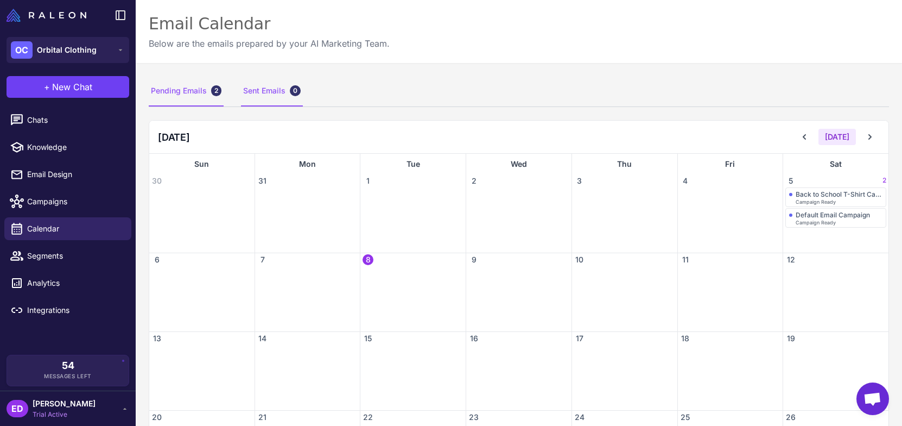
click at [265, 93] on div "Sent Emails 0" at bounding box center [272, 91] width 62 height 30
click at [193, 93] on div "Pending Emails 2" at bounding box center [186, 91] width 75 height 30
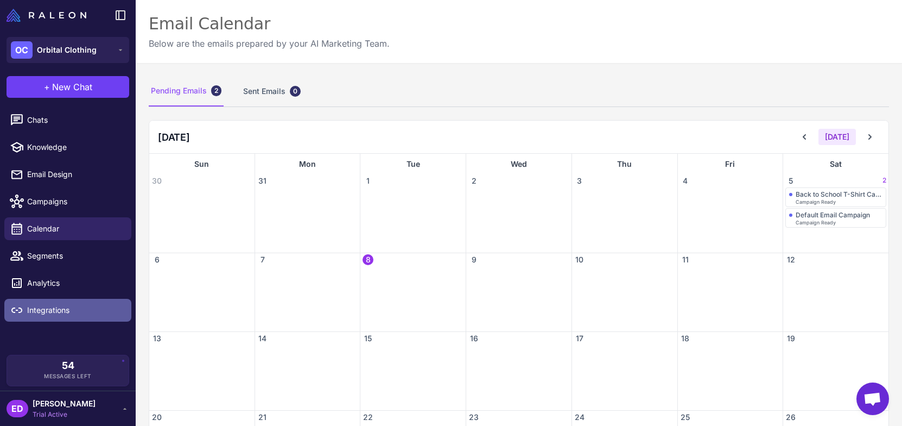
click at [68, 313] on span "Integrations" at bounding box center [75, 310] width 96 height 12
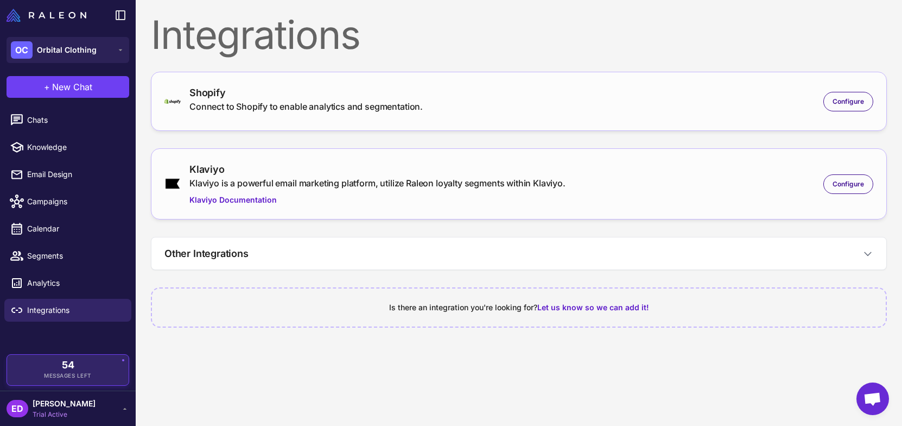
click at [99, 358] on div "54 Messages Left" at bounding box center [68, 369] width 123 height 31
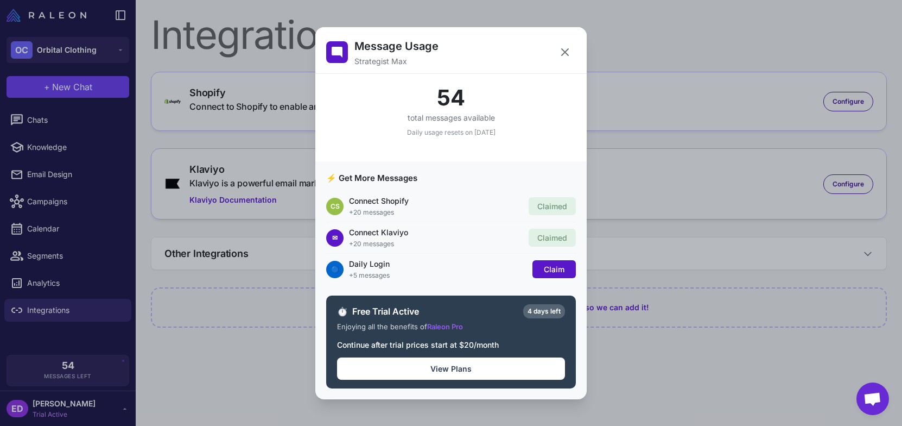
click at [202, 306] on div "Message Usage Strategist Max 54 total messages available Daily usage resets on …" at bounding box center [451, 213] width 902 height 408
click at [572, 48] on button at bounding box center [565, 52] width 22 height 22
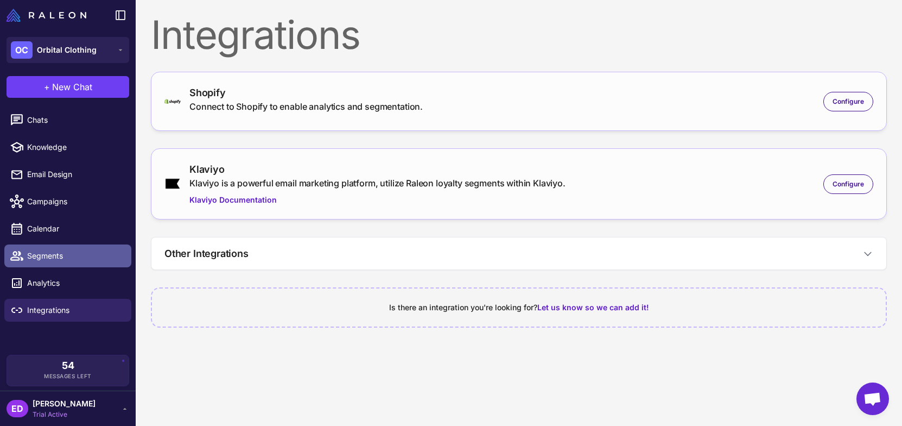
click at [71, 249] on link "Segments" at bounding box center [67, 255] width 127 height 23
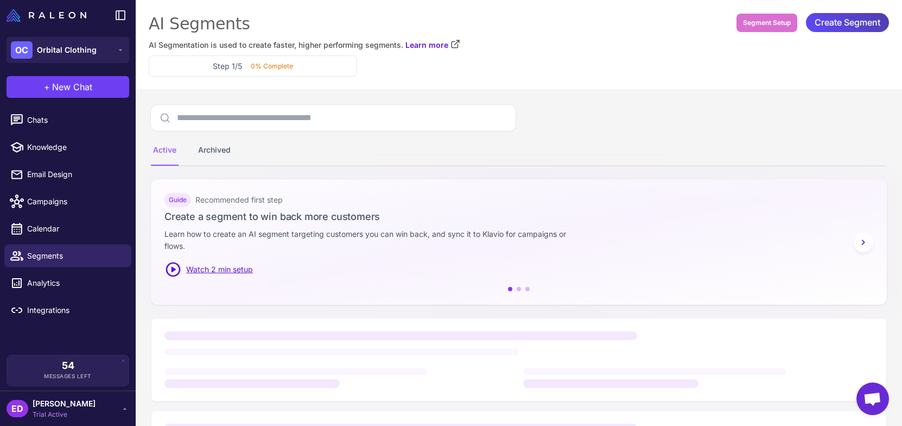
click at [80, 214] on li "Campaigns" at bounding box center [68, 201] width 136 height 27
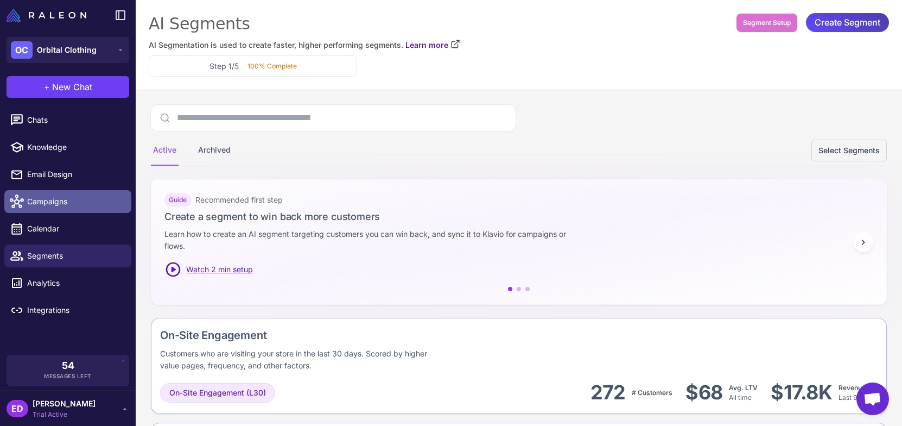
click at [71, 200] on span "Campaigns" at bounding box center [75, 201] width 96 height 12
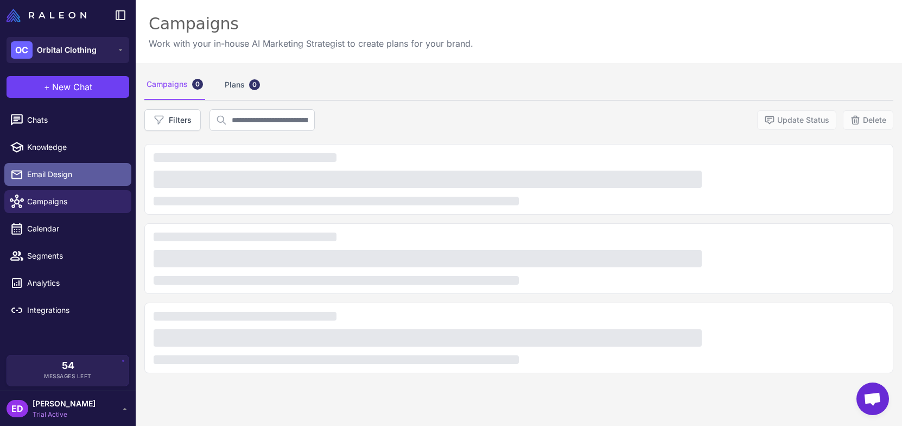
click at [69, 176] on span "Email Design" at bounding box center [75, 174] width 96 height 12
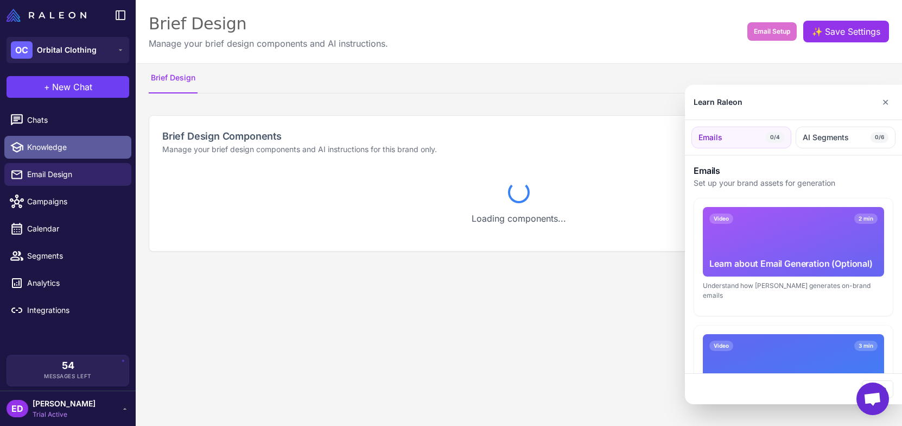
click at [66, 156] on div at bounding box center [451, 213] width 902 height 426
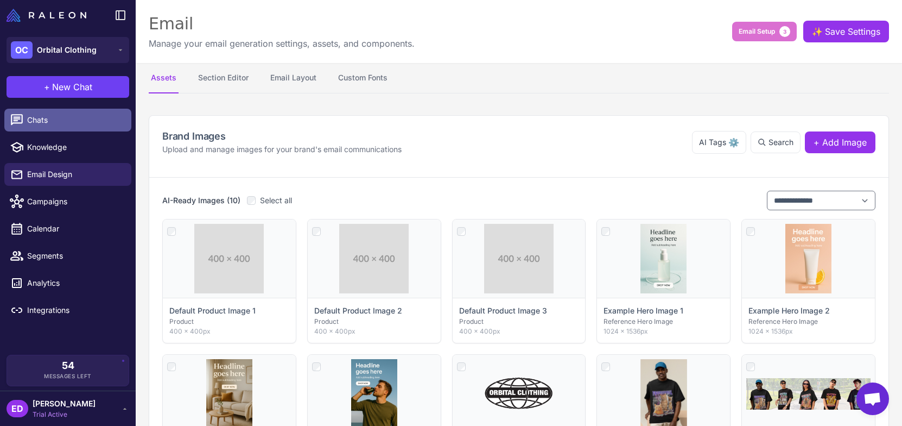
click at [65, 129] on link "Chats" at bounding box center [67, 120] width 127 height 23
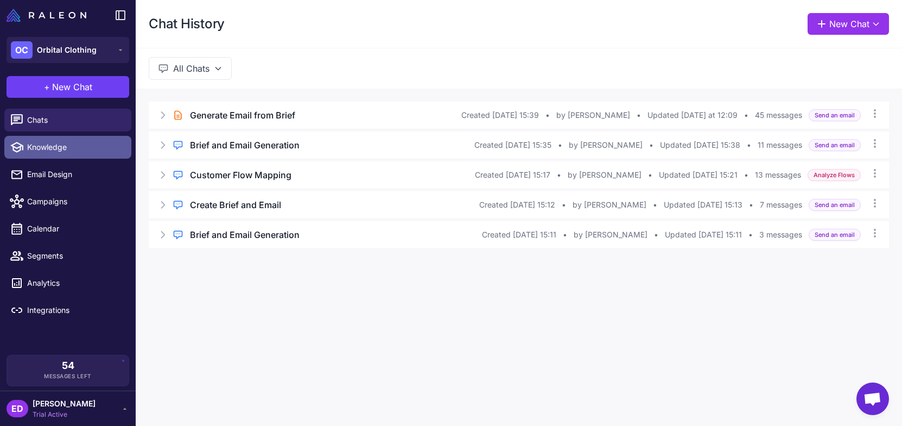
click at [72, 140] on link "Knowledge" at bounding box center [67, 147] width 127 height 23
select select
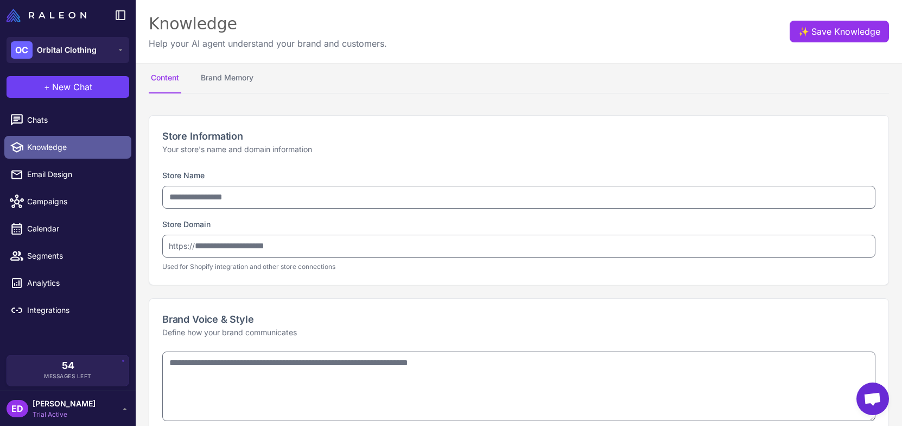
type input "**********"
type textarea "**********"
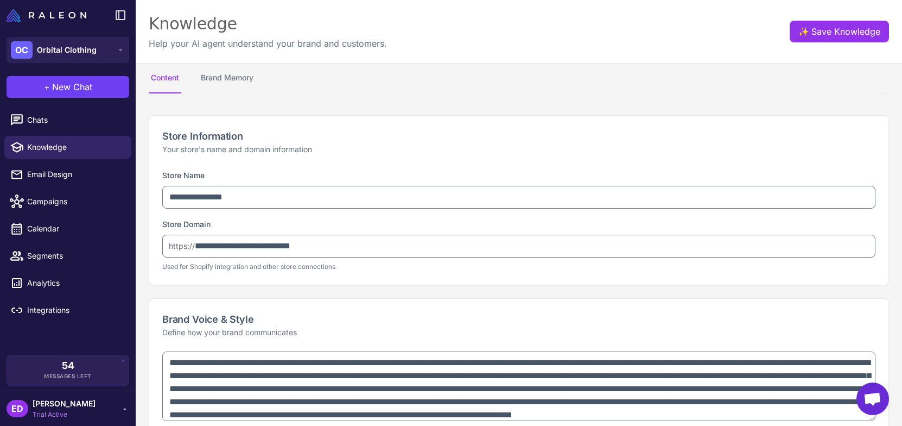
type textarea "**********"
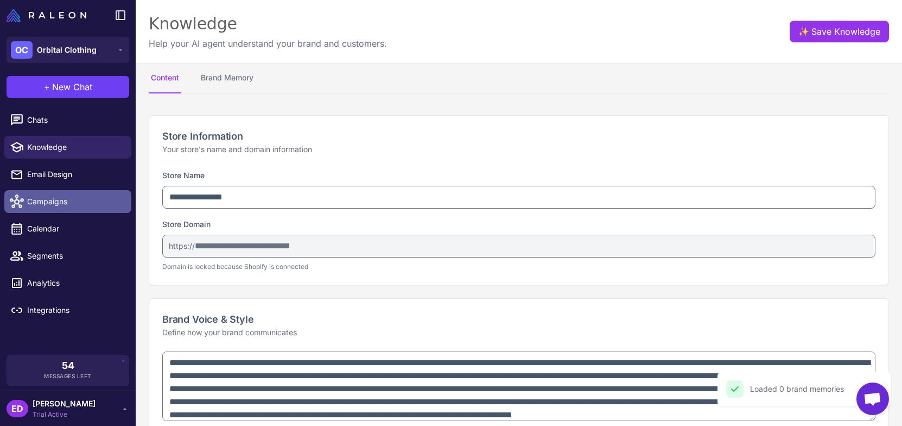
click at [77, 200] on span "Campaigns" at bounding box center [75, 201] width 96 height 12
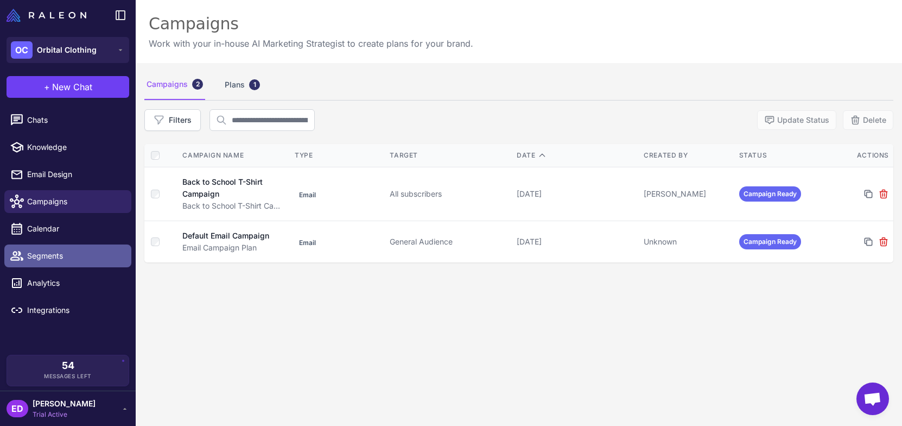
click at [28, 252] on span "Segments" at bounding box center [75, 256] width 96 height 12
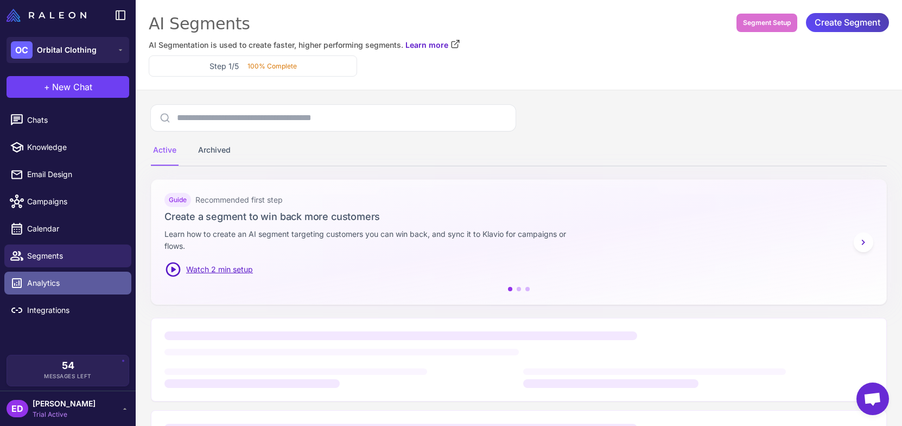
click at [54, 279] on span "Analytics" at bounding box center [75, 283] width 96 height 12
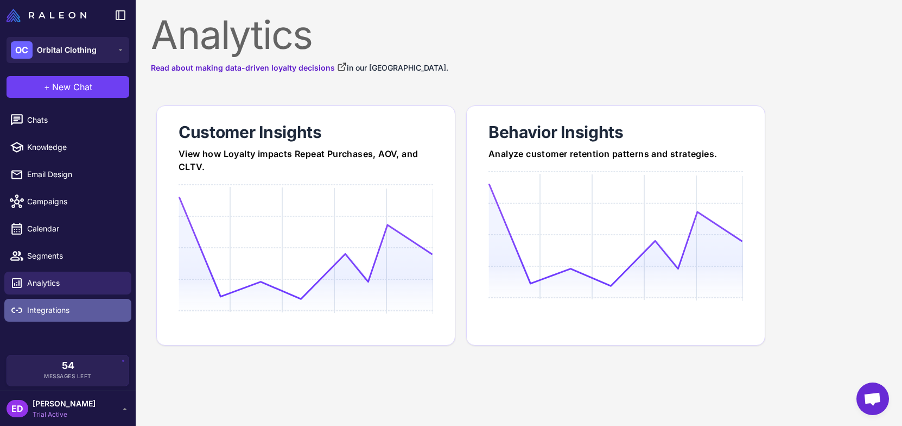
click at [85, 313] on span "Integrations" at bounding box center [75, 310] width 96 height 12
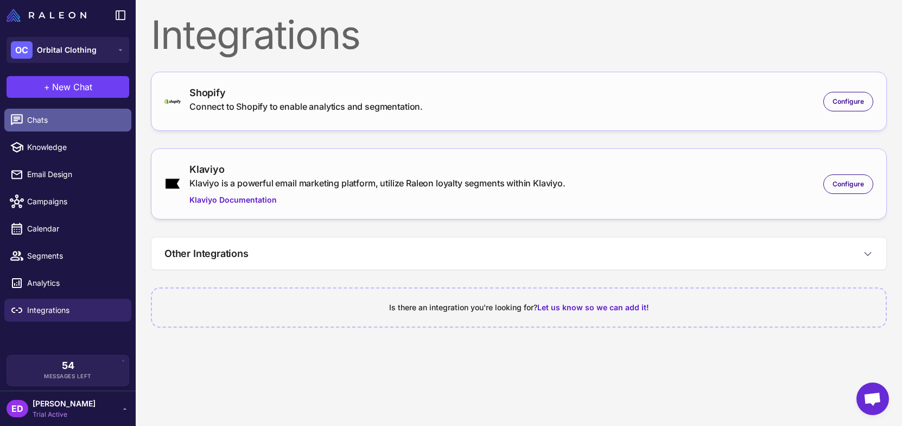
click at [62, 117] on span "Chats" at bounding box center [75, 120] width 96 height 12
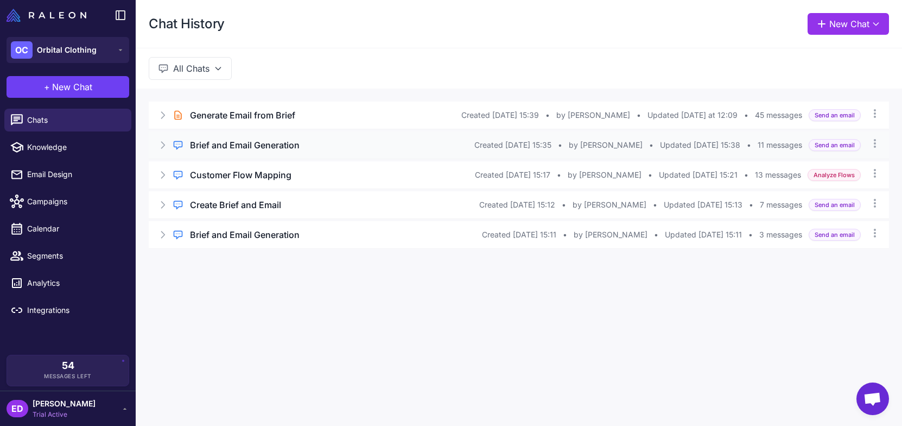
click at [343, 137] on div "Regular Chat Brief and Email Generation Created [DATE] 15:35 • by [PERSON_NAME]…" at bounding box center [519, 144] width 741 height 27
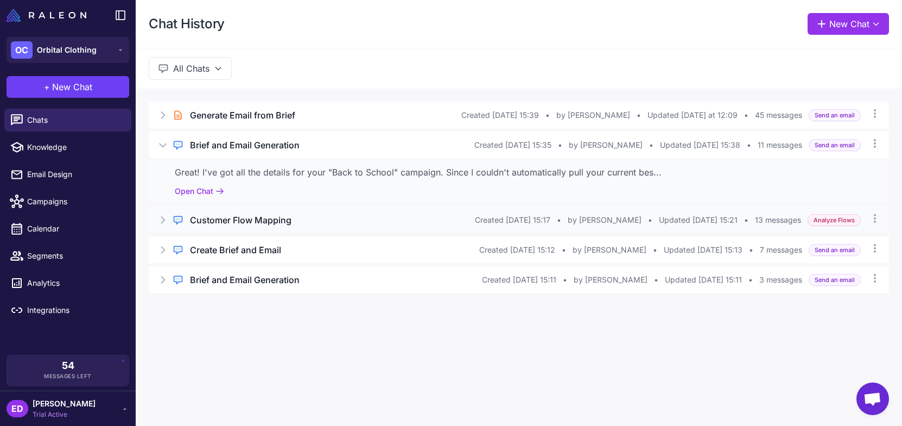
click at [369, 225] on div "Customer Flow Mapping" at bounding box center [332, 219] width 285 height 13
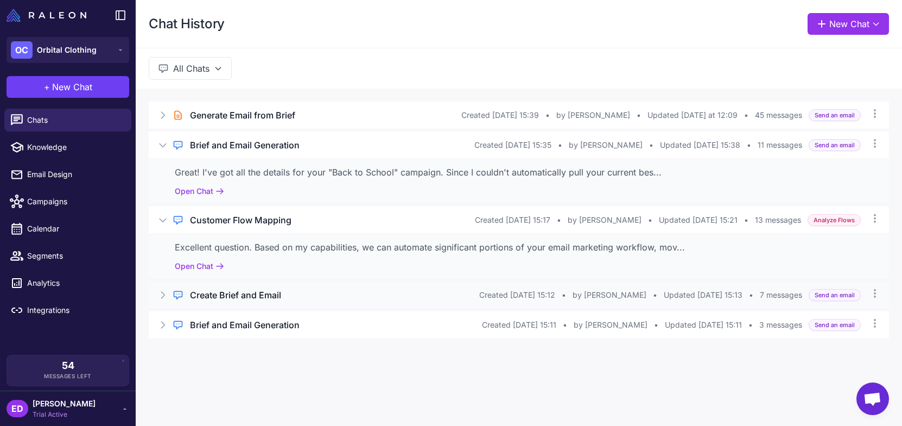
click at [340, 298] on div "Create Brief and Email" at bounding box center [334, 294] width 289 height 13
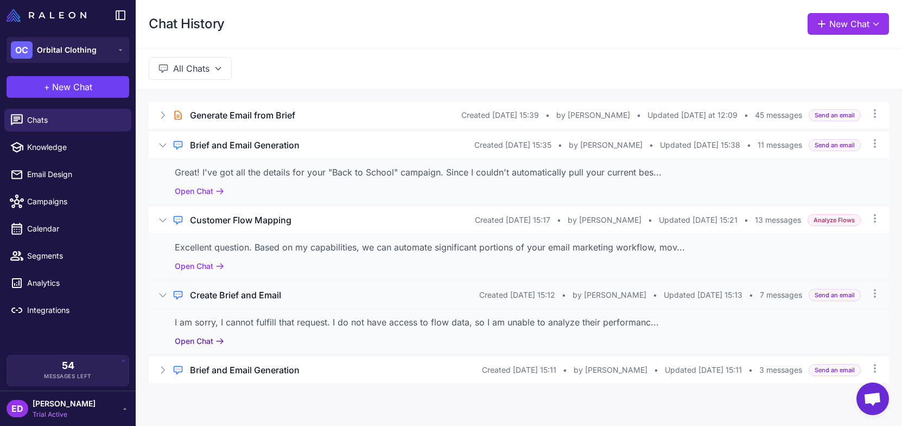
click at [218, 339] on icon at bounding box center [220, 341] width 9 height 9
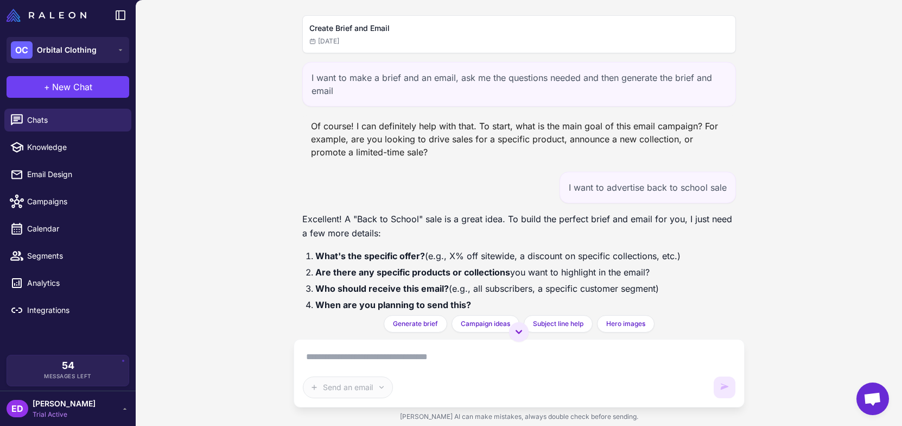
scroll to position [123, 0]
